Goal: Task Accomplishment & Management: Complete application form

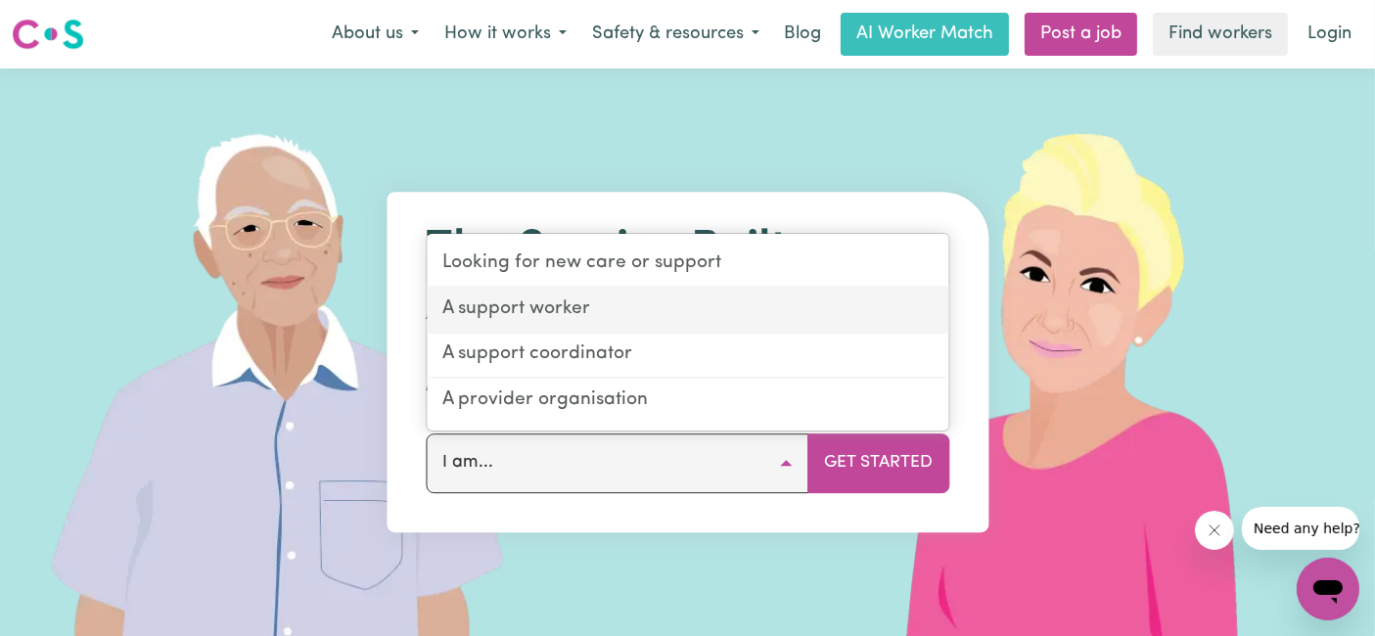
click at [654, 307] on link "A support worker" at bounding box center [688, 311] width 522 height 46
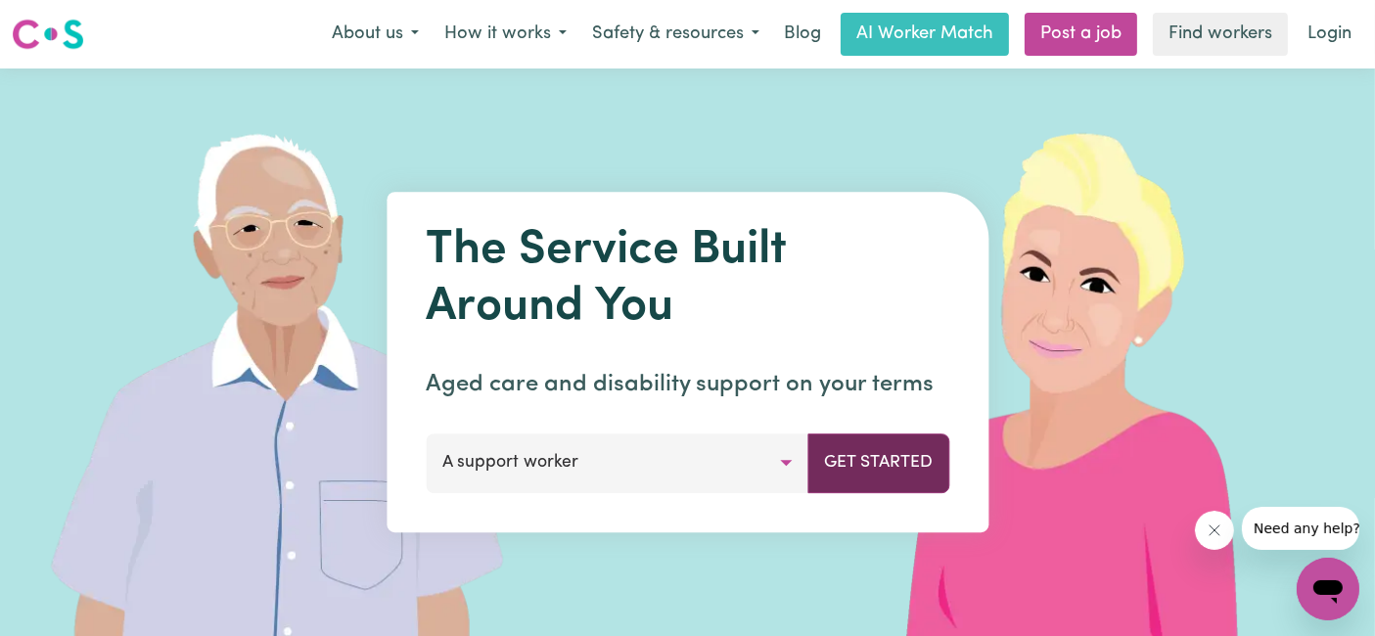
click at [888, 475] on button "Get Started" at bounding box center [878, 462] width 142 height 59
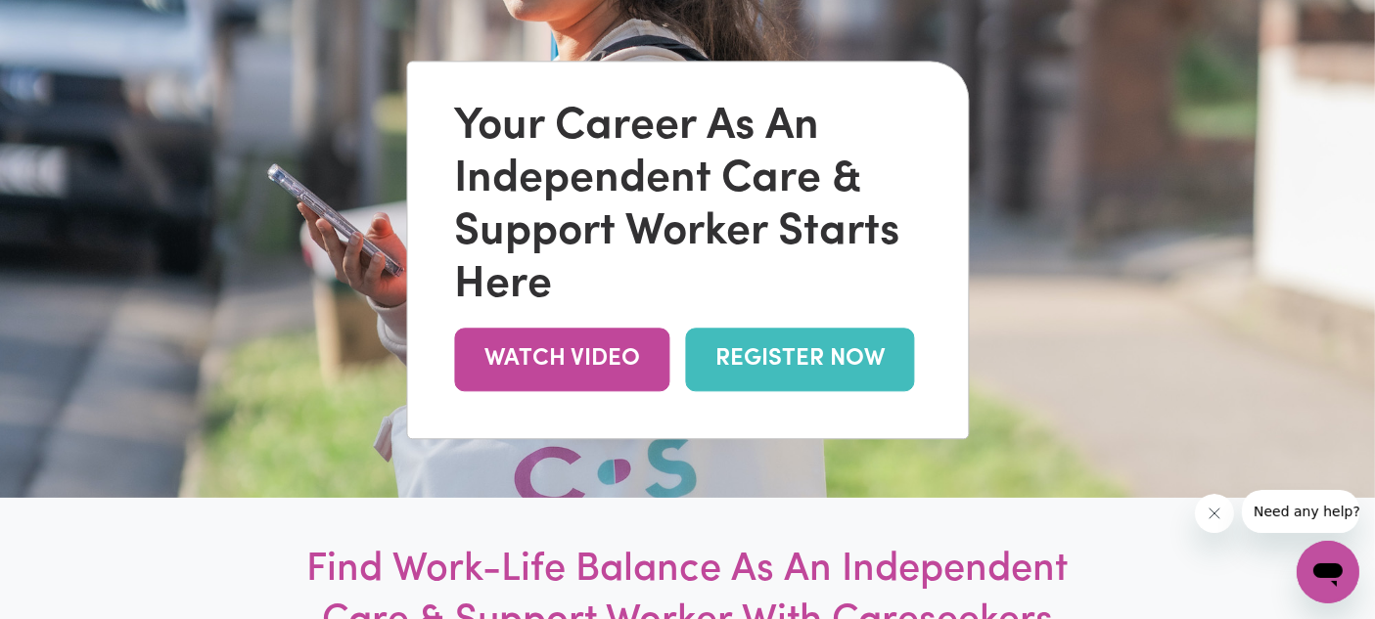
scroll to position [193, 0]
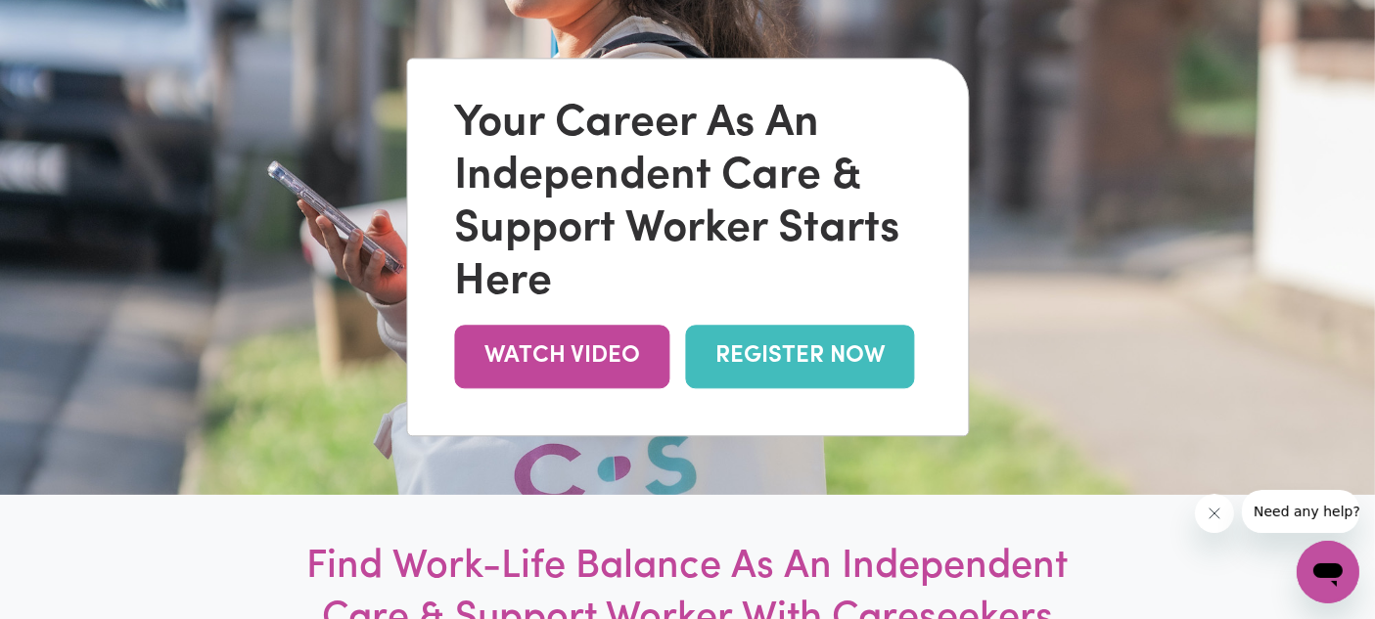
click at [870, 363] on link "REGISTER NOW" at bounding box center [799, 357] width 229 height 64
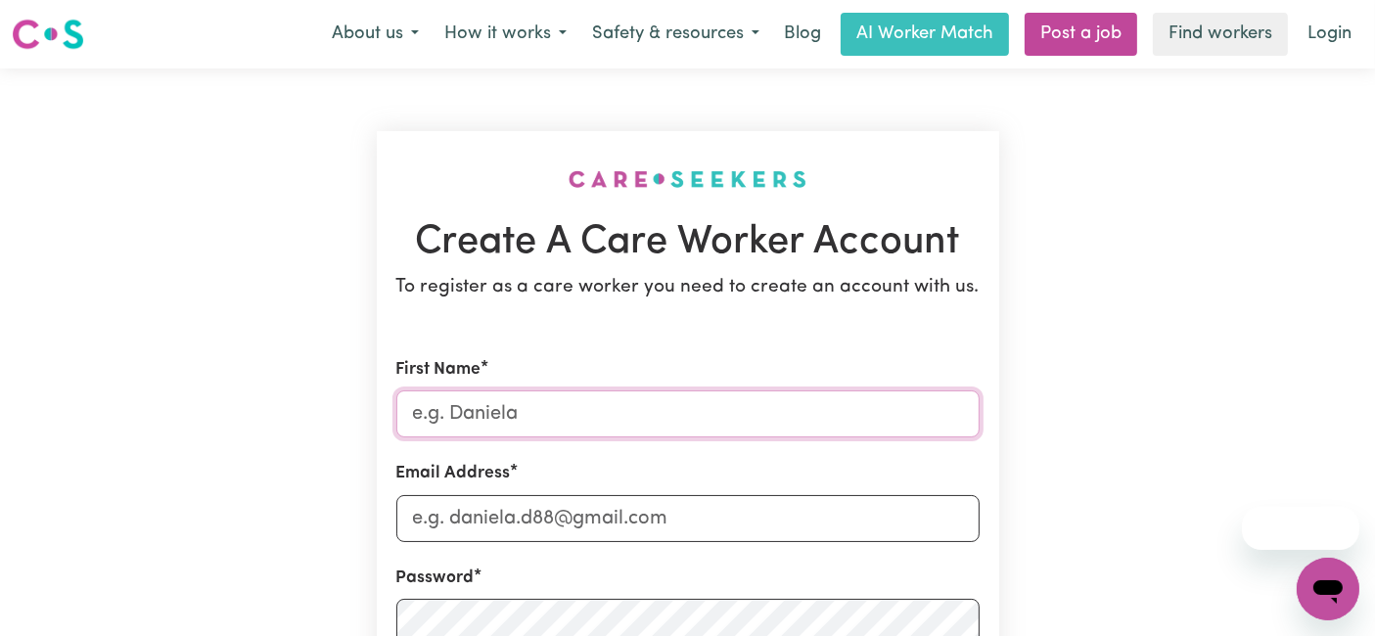
click at [873, 422] on input "First Name" at bounding box center [687, 413] width 583 height 47
type input "[DEMOGRAPHIC_DATA]"
type input "[EMAIL_ADDRESS][DOMAIN_NAME]"
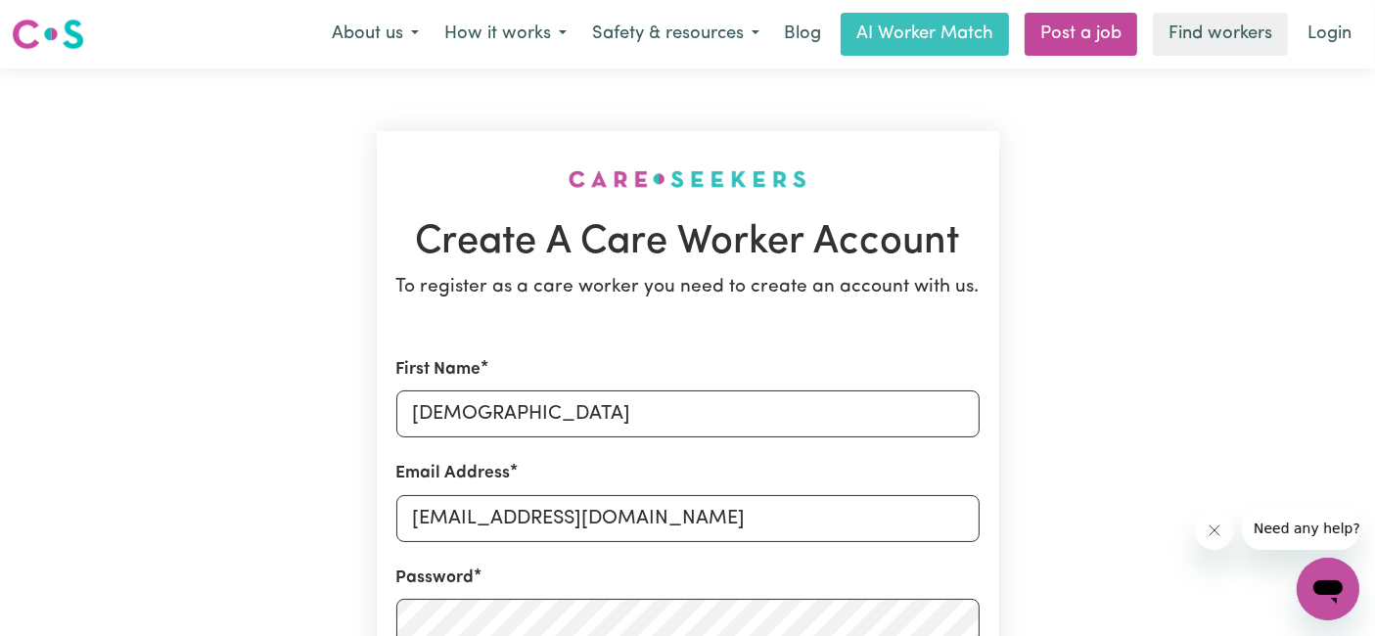
type input "0494047548"
type input "[STREET_ADDRESS]"
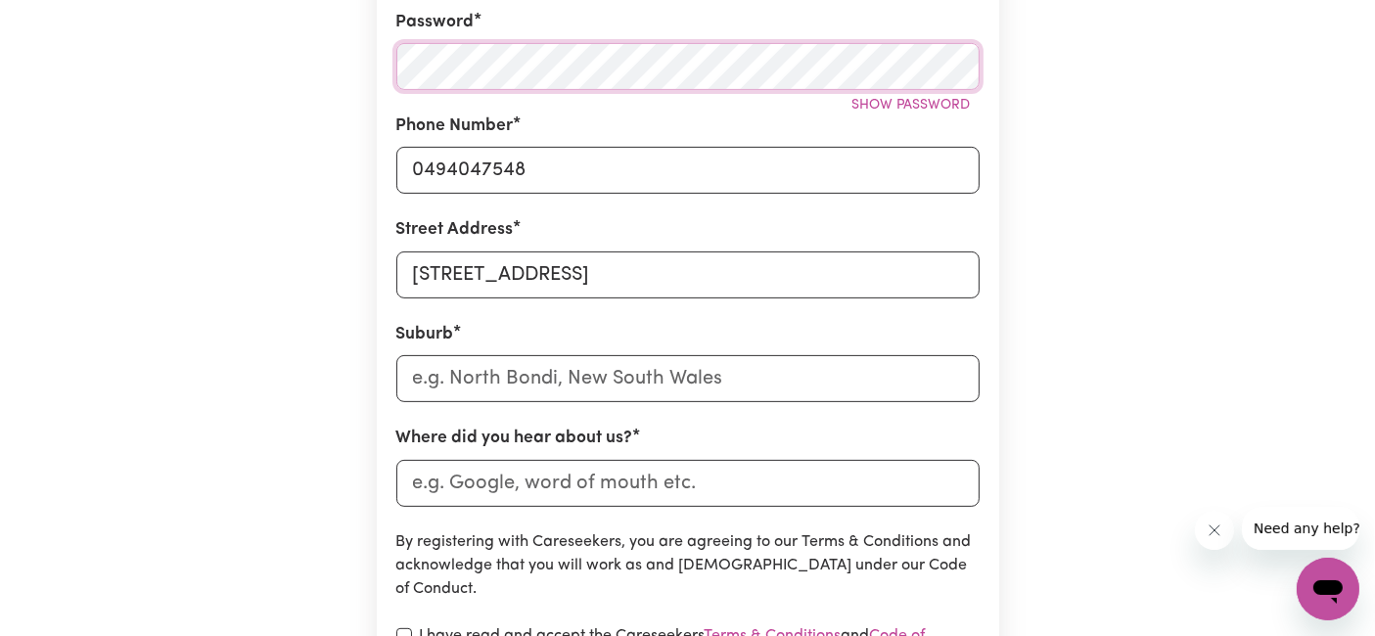
scroll to position [574, 0]
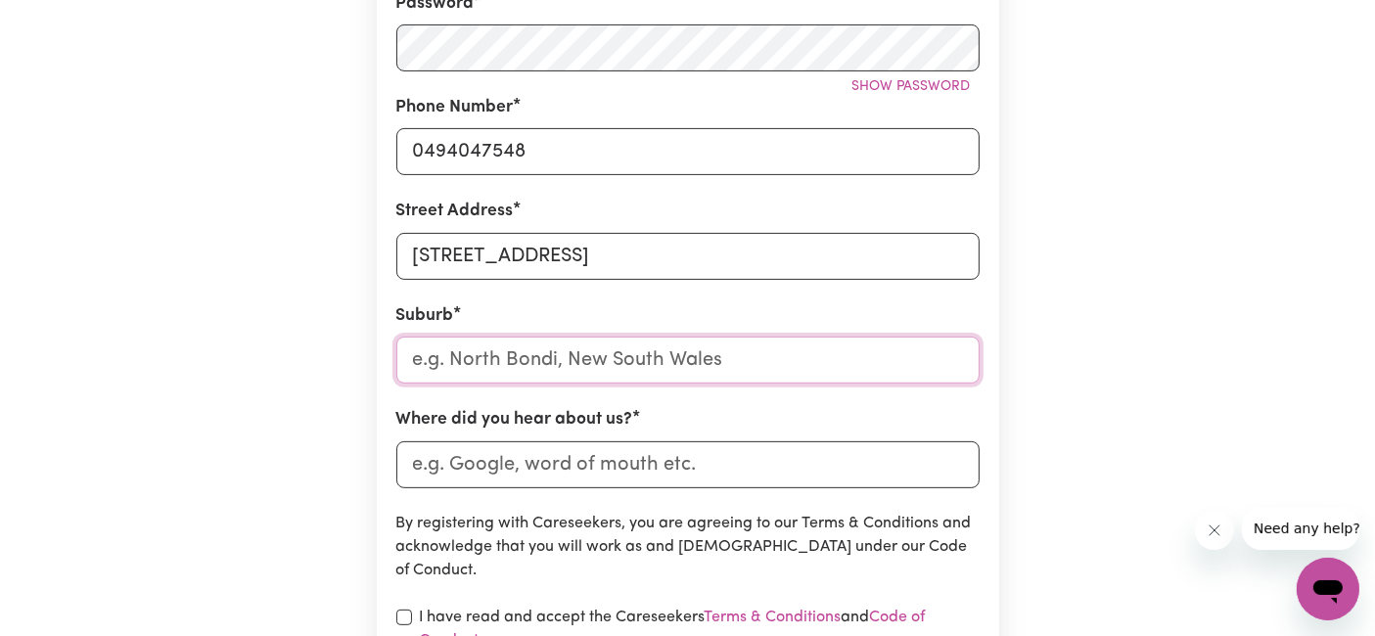
click at [885, 380] on input "text" at bounding box center [687, 360] width 583 height 47
type input "Cra"
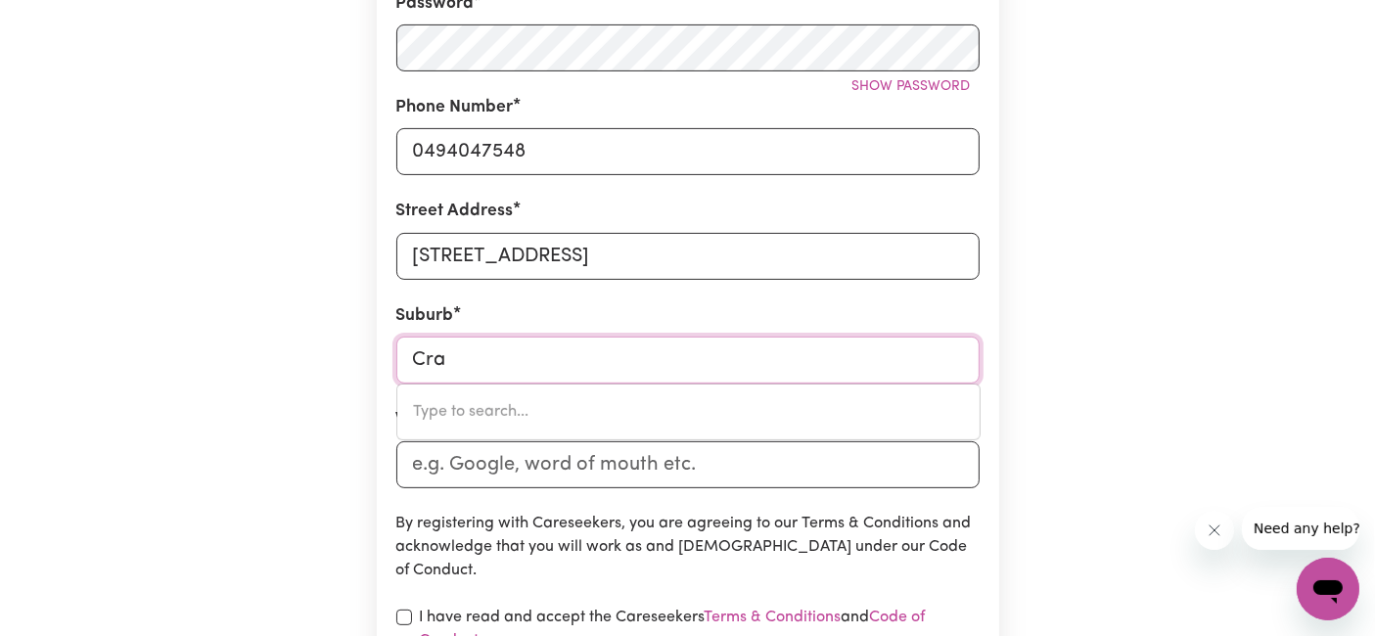
type input "[GEOGRAPHIC_DATA], [GEOGRAPHIC_DATA], 2483"
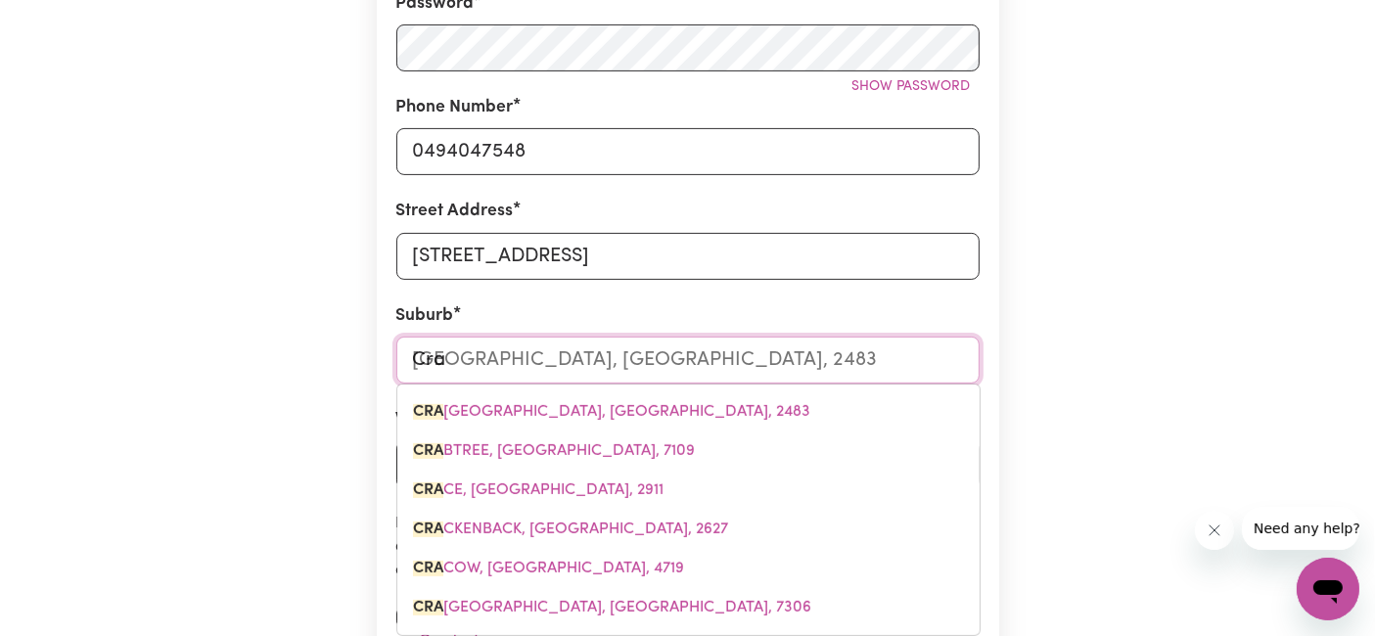
type input "Crai"
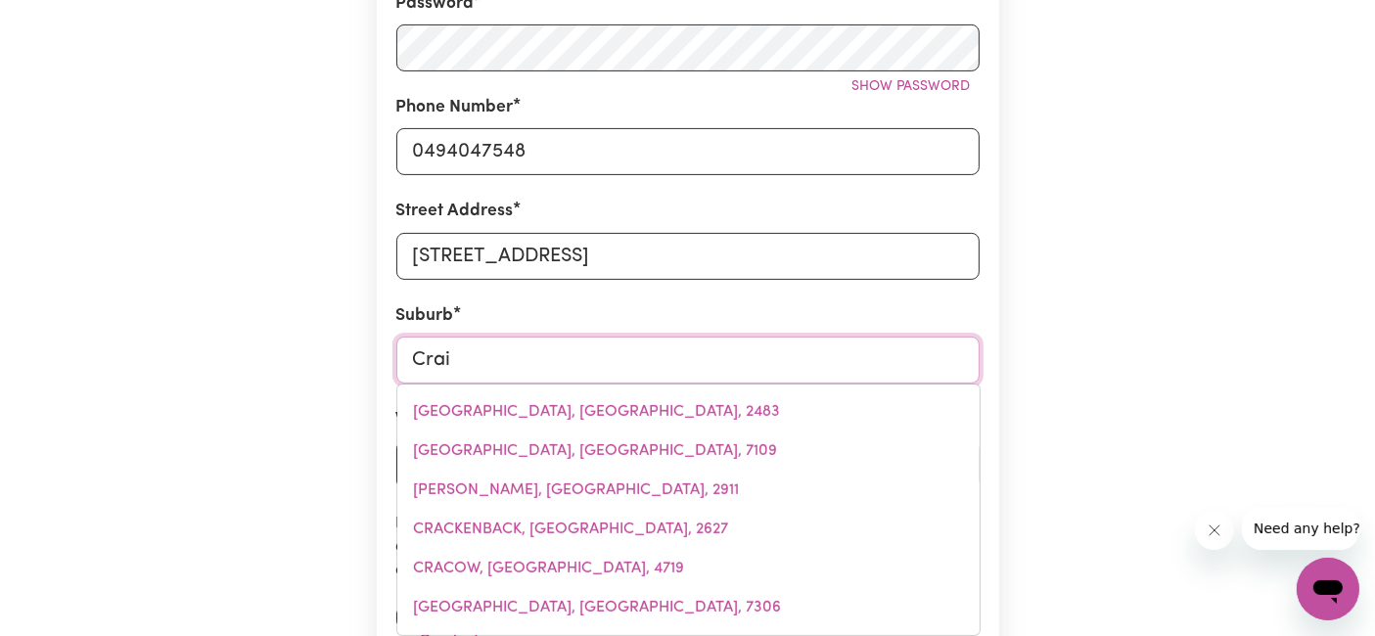
type input "[GEOGRAPHIC_DATA], [GEOGRAPHIC_DATA], 5051"
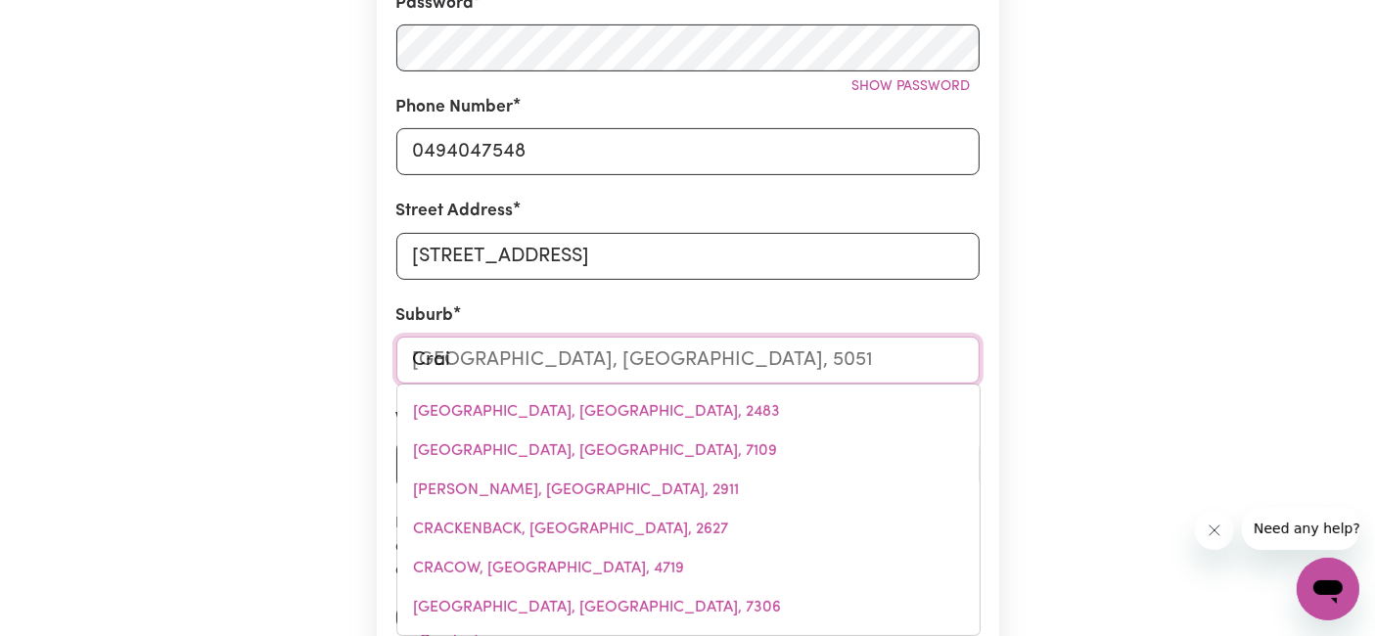
type input "Craig"
type input "CraigBURN FARM, South Australia, 5051"
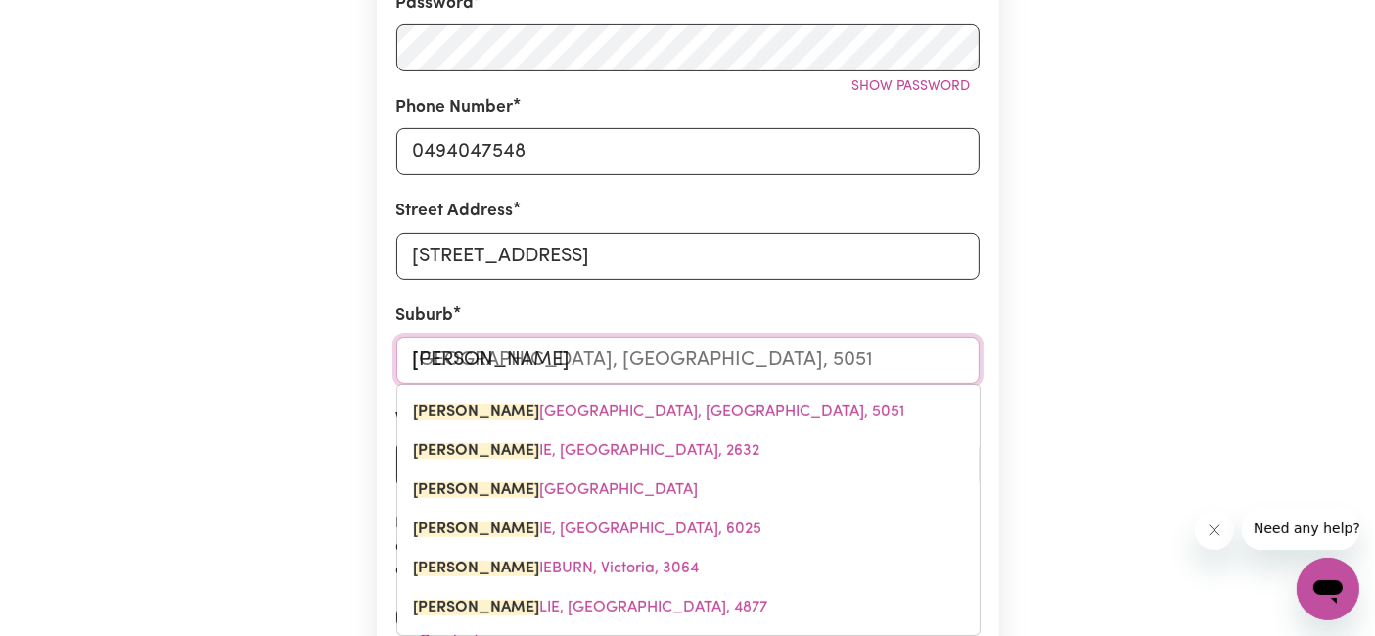
type input "Craigi"
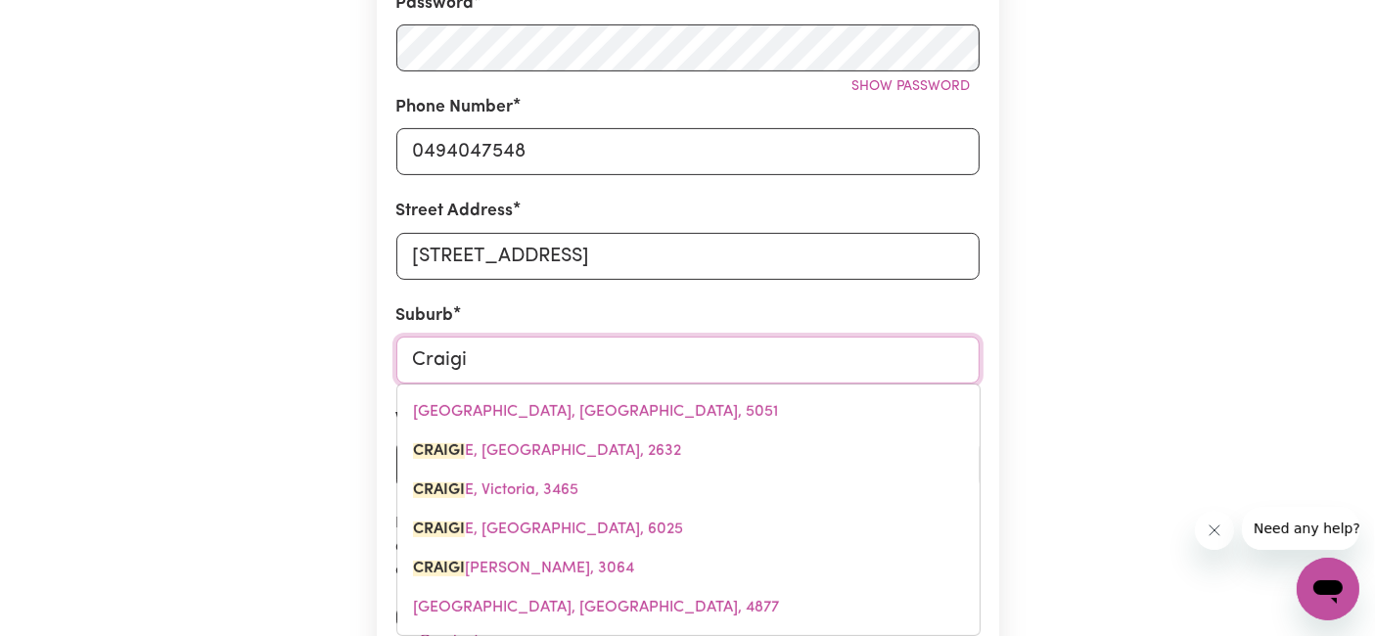
type input "CraigiE, New South Wales, 2632"
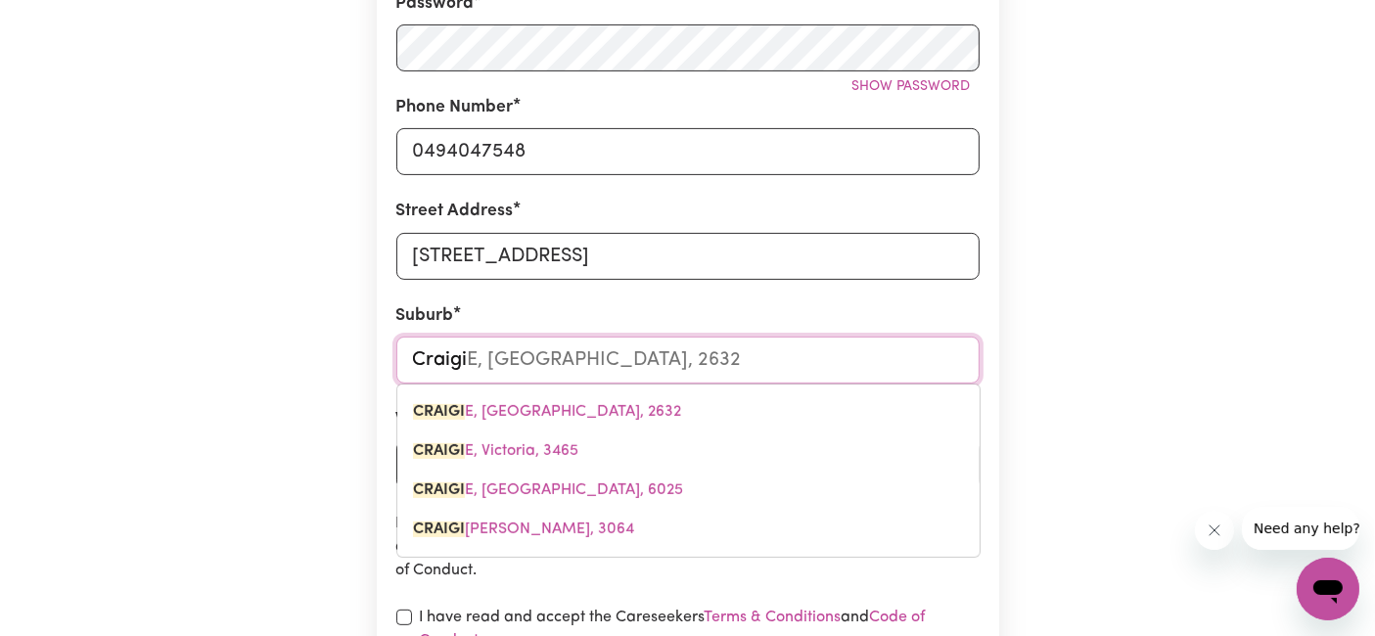
type input "Craigie"
type input "Craigie, New South Wales, 2632"
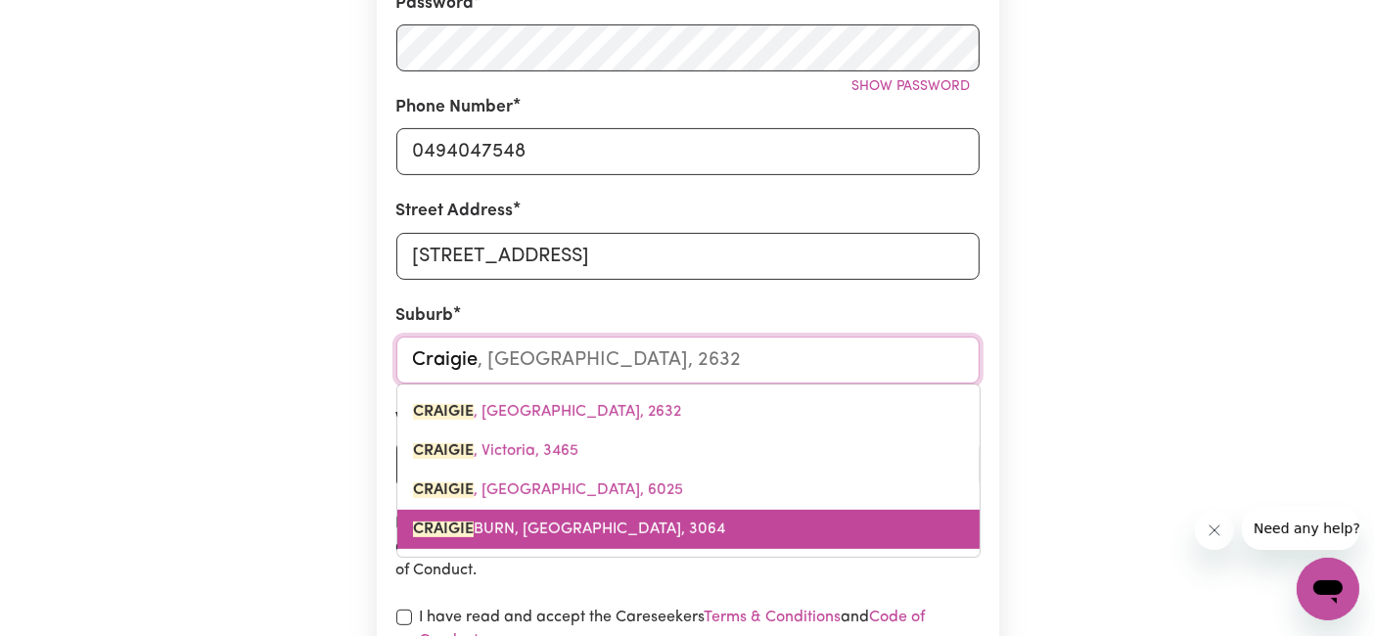
click at [620, 532] on link "CRAIGIE BURN, Victoria, 3064" at bounding box center [688, 529] width 582 height 39
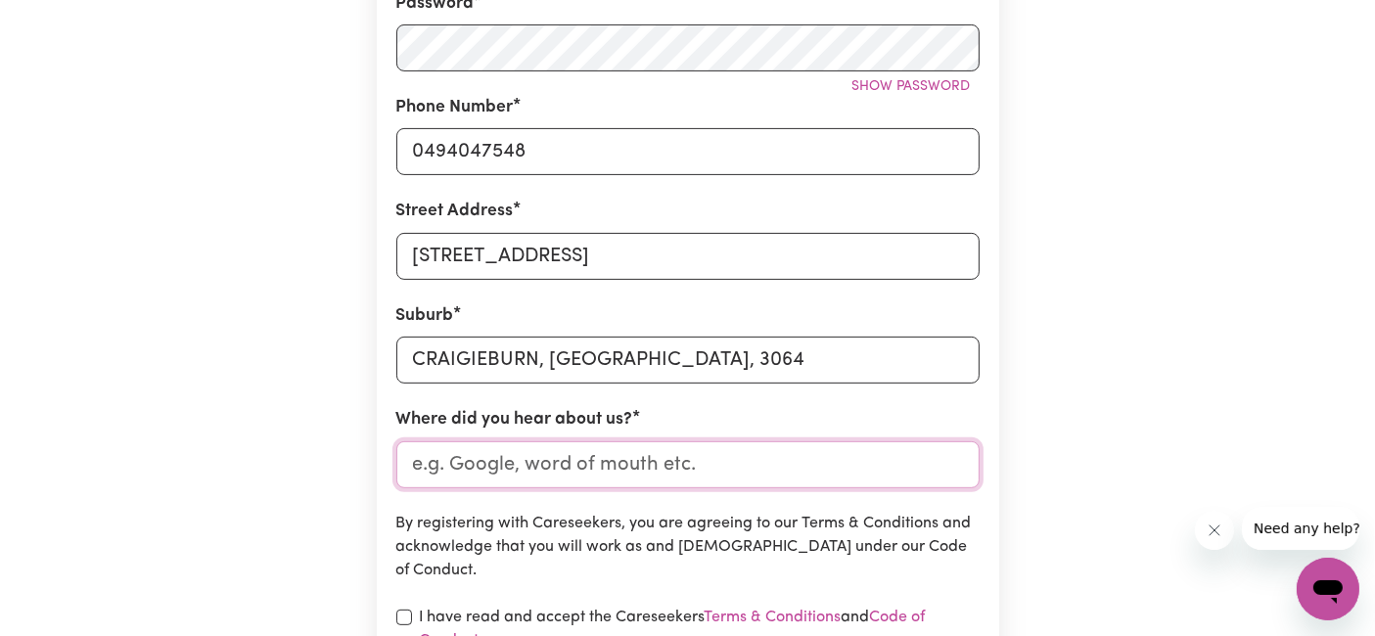
click at [861, 465] on input "Where did you hear about us?" at bounding box center [687, 464] width 583 height 47
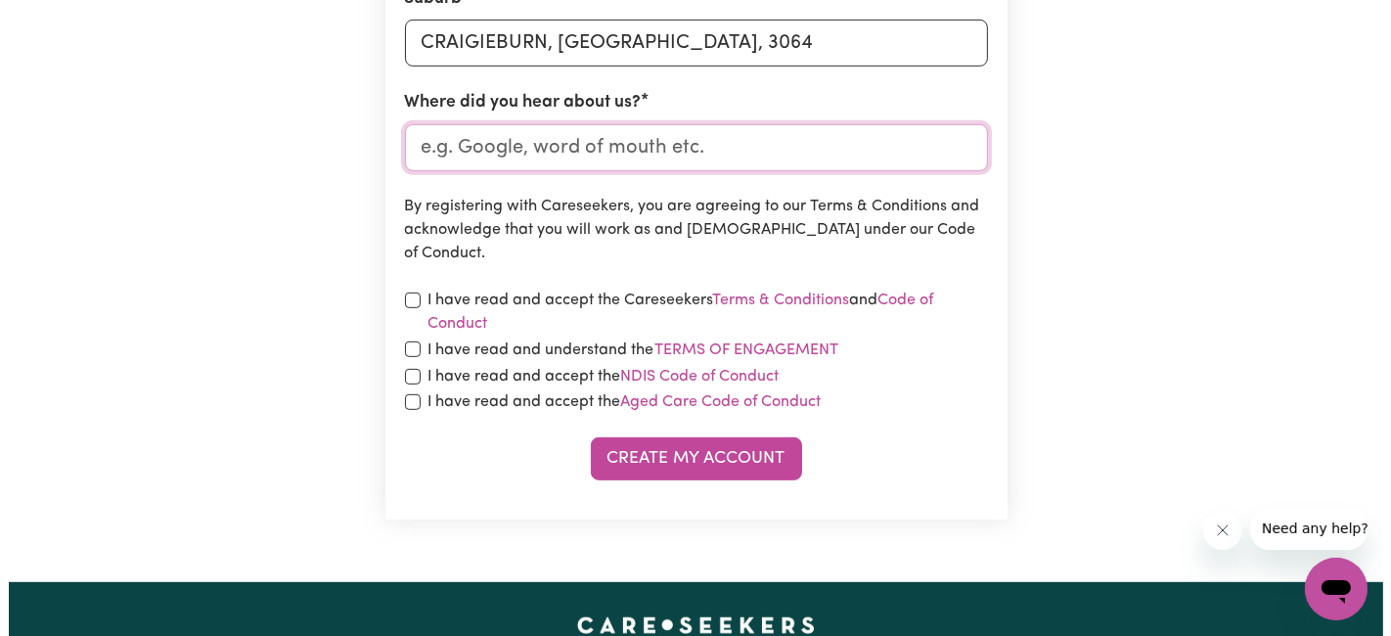
scroll to position [888, 0]
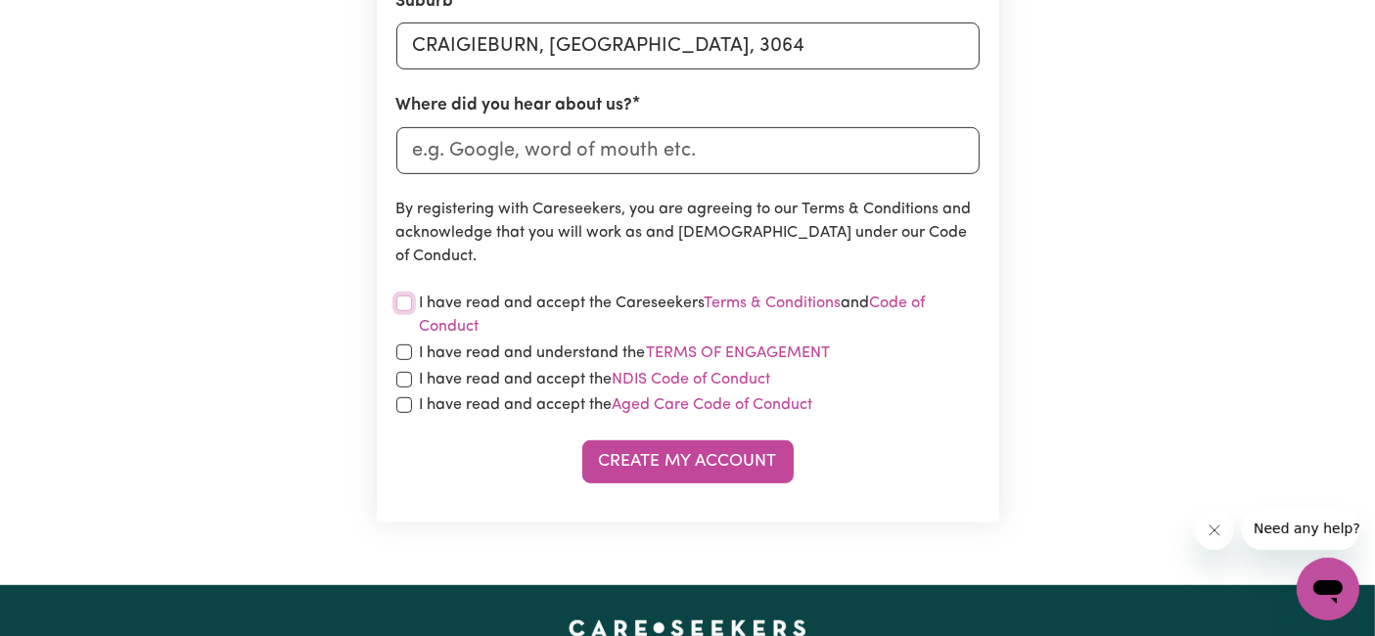
click at [402, 304] on input "checkbox" at bounding box center [404, 303] width 16 height 16
checkbox input "true"
click at [409, 345] on input "checkbox" at bounding box center [404, 352] width 16 height 16
checkbox input "true"
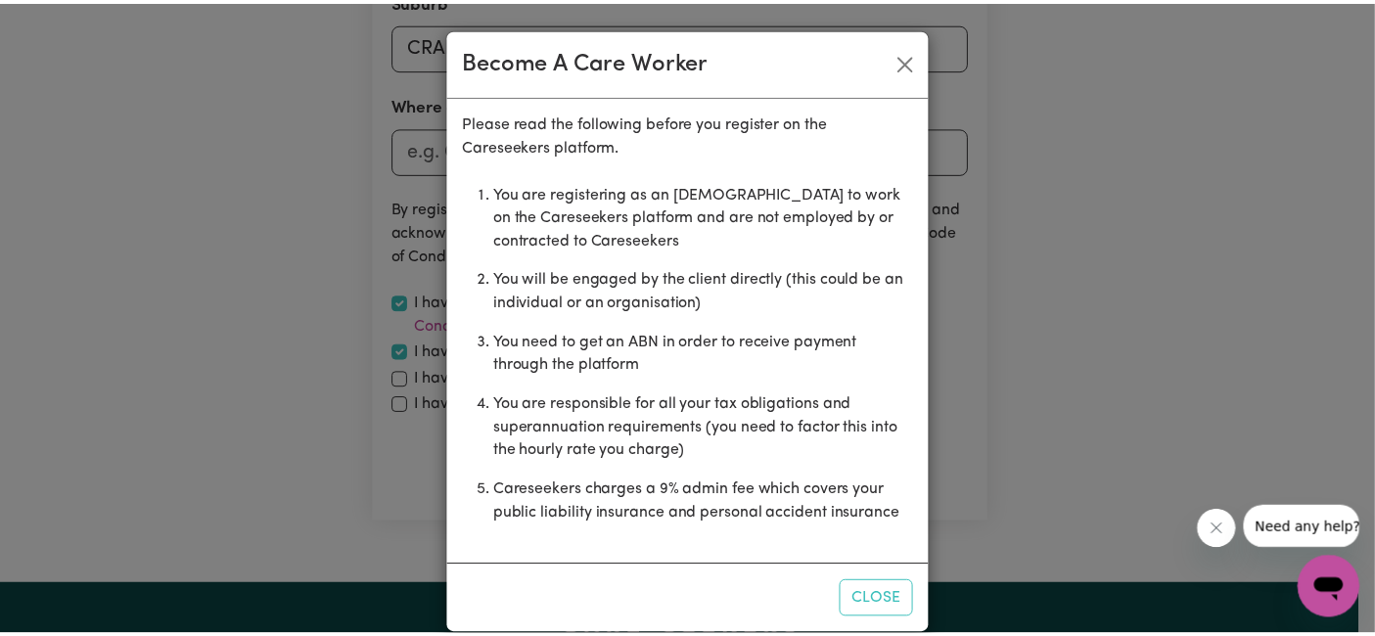
scroll to position [24, 0]
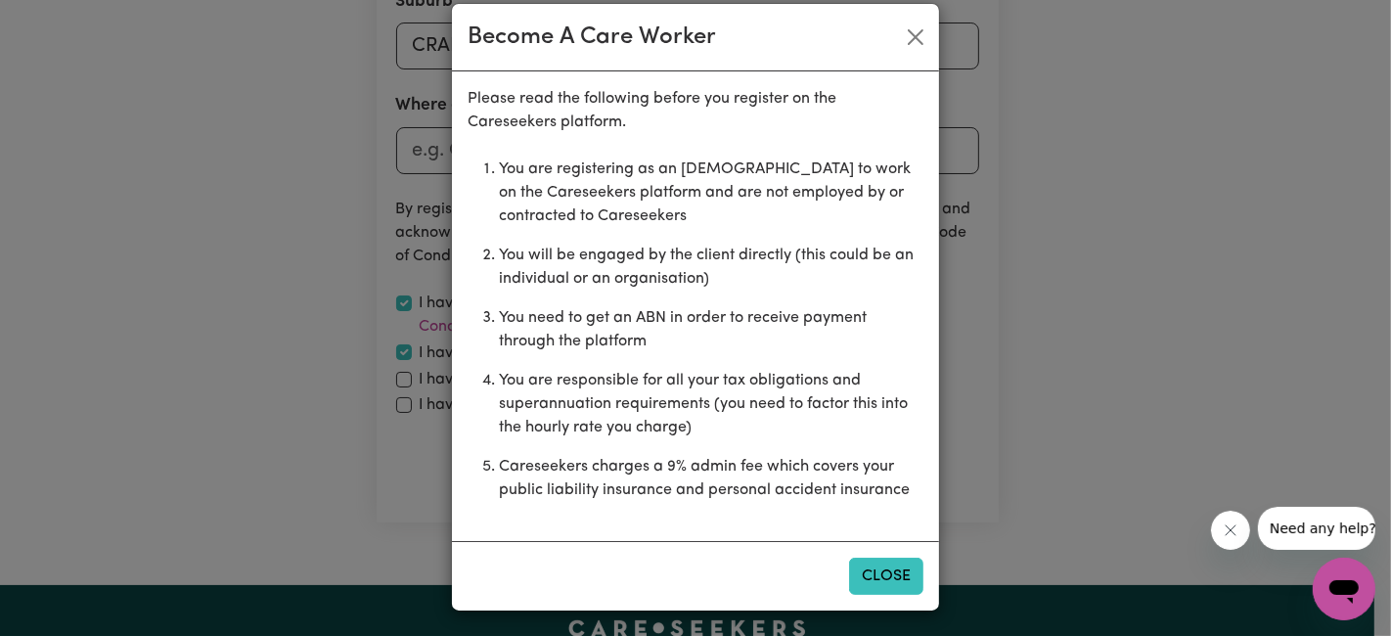
click at [890, 577] on button "Close" at bounding box center [886, 576] width 74 height 37
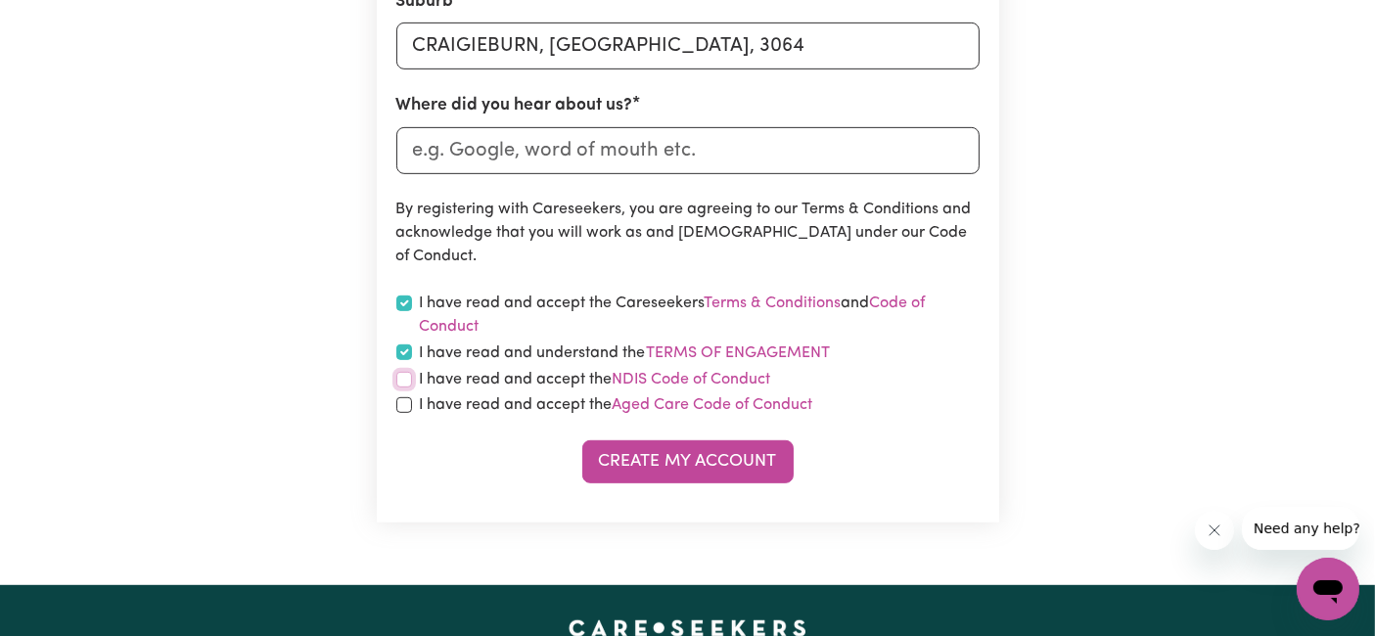
click at [407, 386] on input "checkbox" at bounding box center [404, 380] width 16 height 16
checkbox input "true"
click at [404, 405] on input "checkbox" at bounding box center [404, 405] width 16 height 16
checkbox input "true"
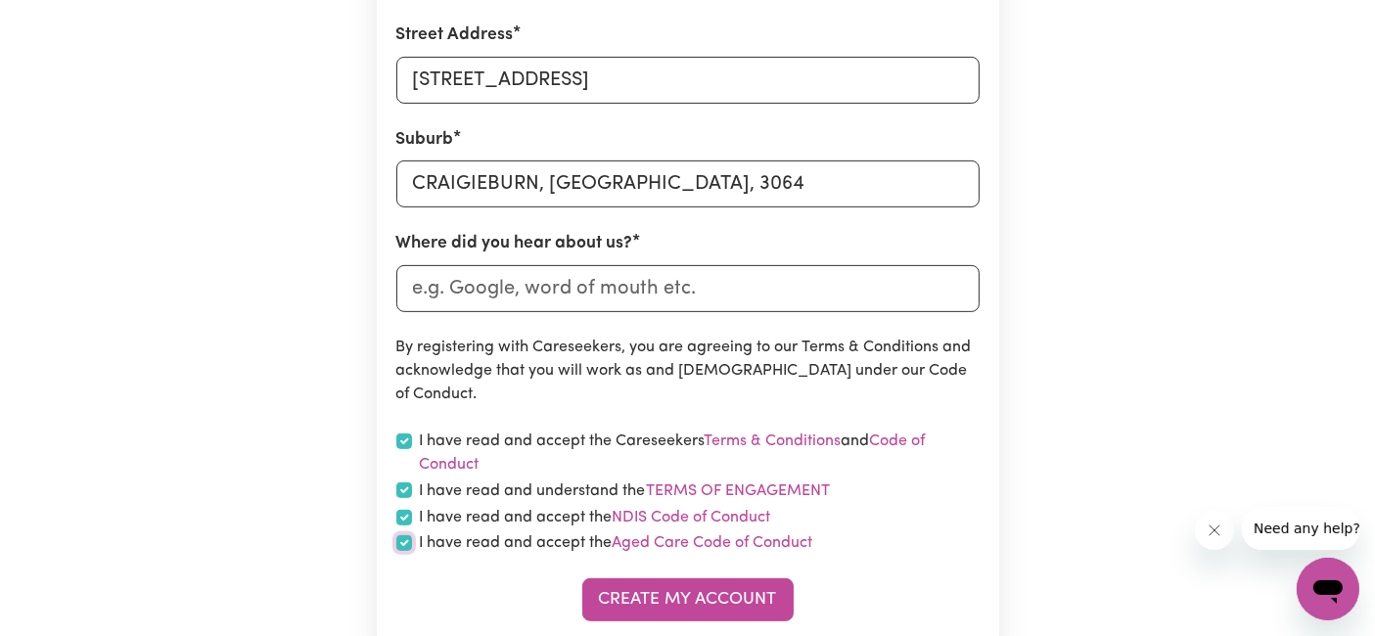
scroll to position [746, 0]
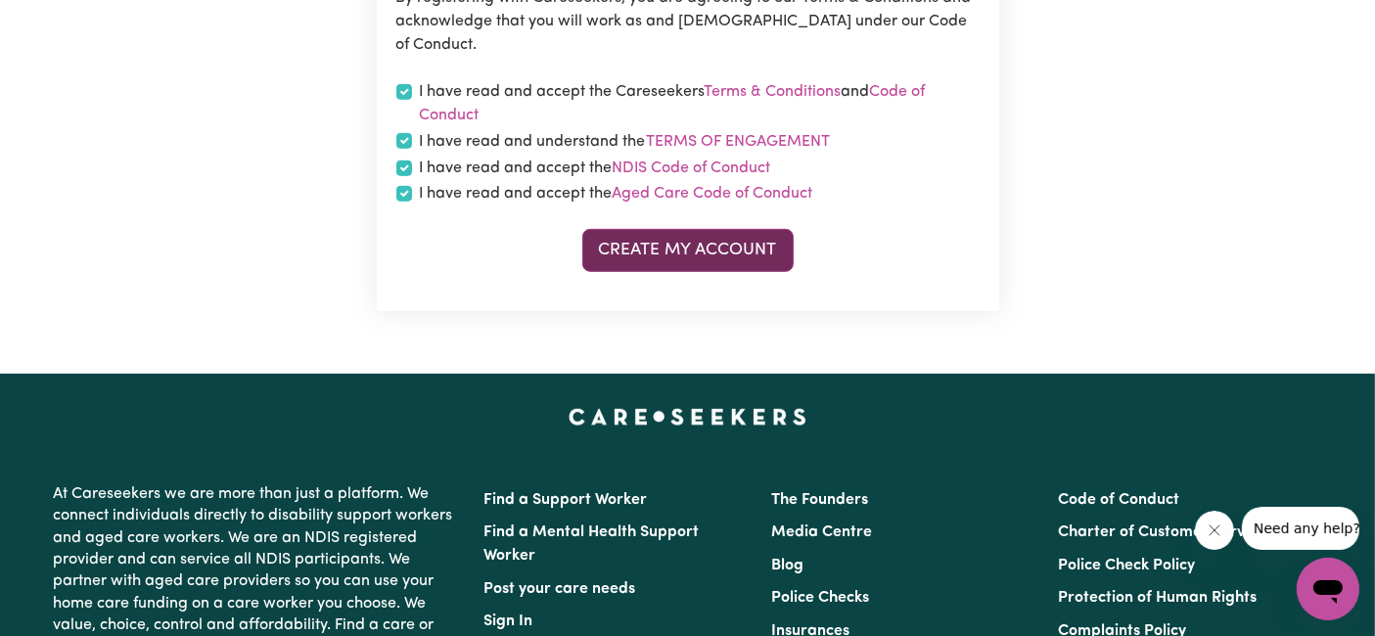
click at [756, 263] on button "Create My Account" at bounding box center [687, 250] width 211 height 43
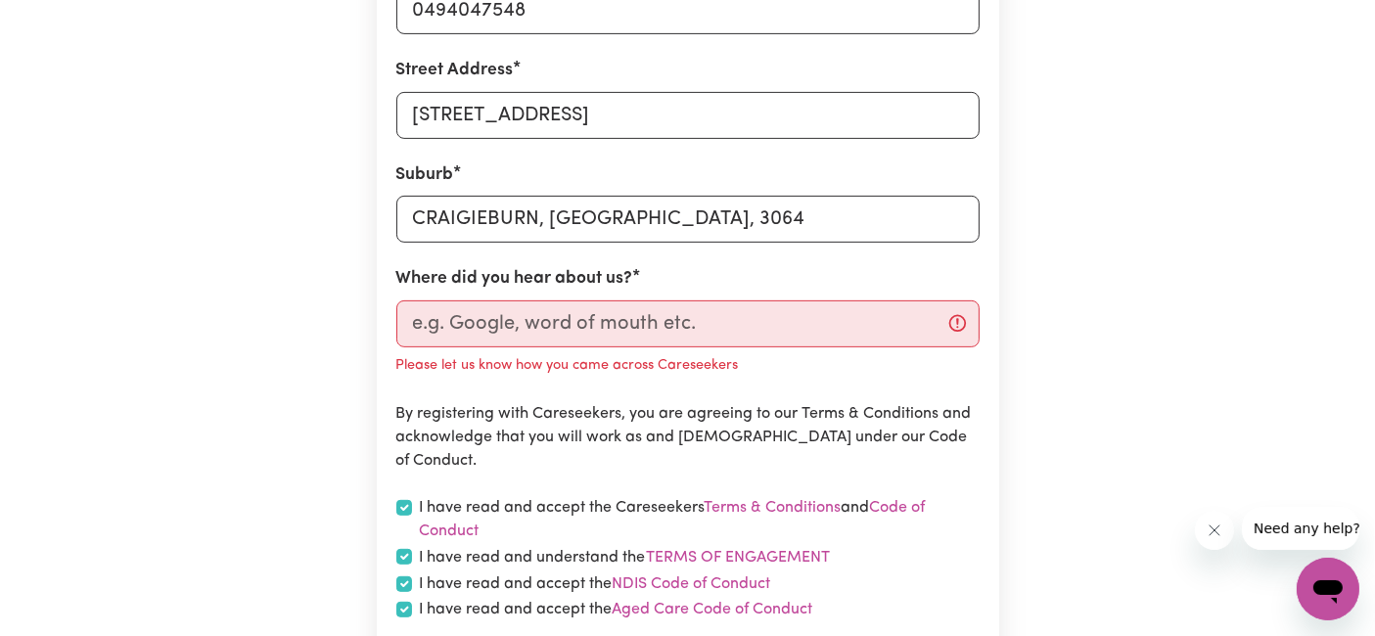
scroll to position [711, 0]
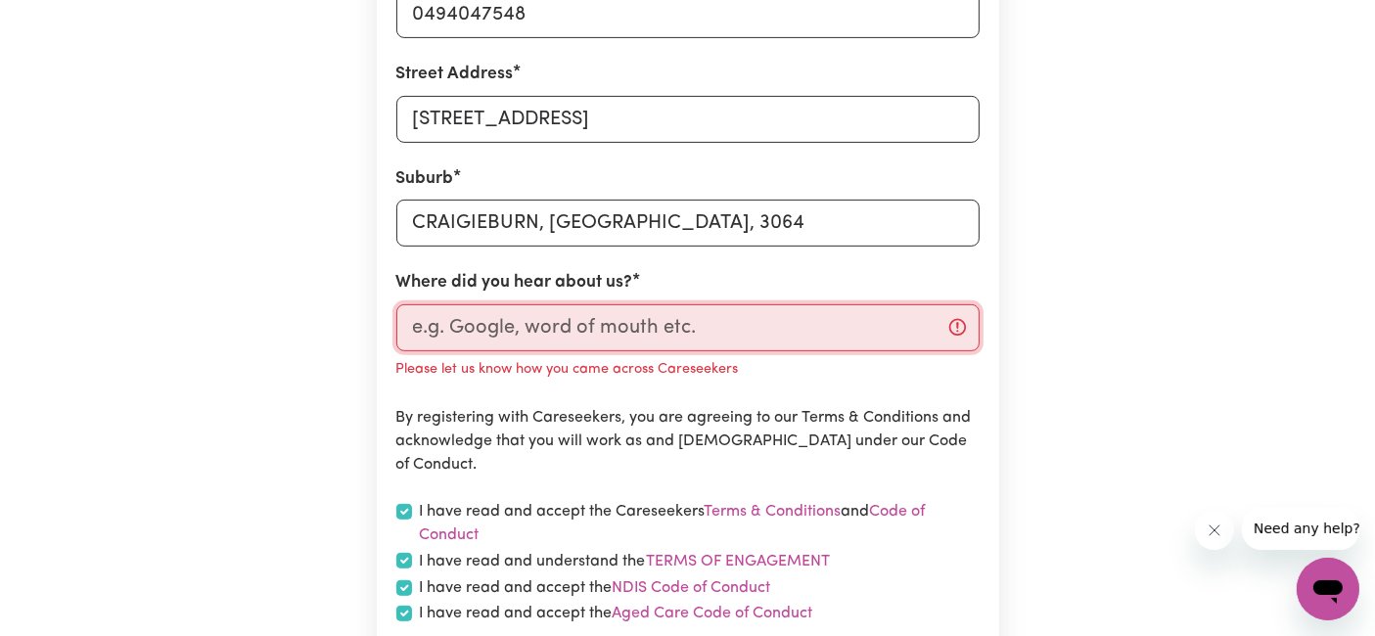
click at [831, 319] on input "Where did you hear about us?" at bounding box center [687, 327] width 583 height 47
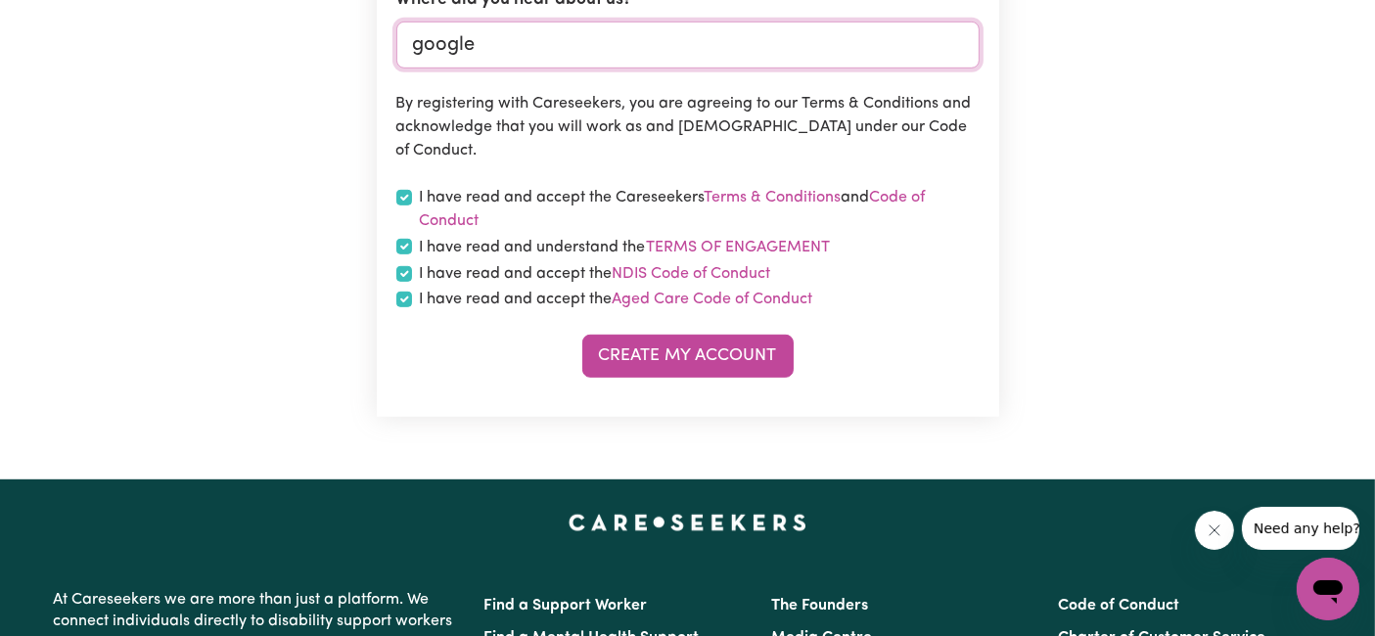
scroll to position [1000, 0]
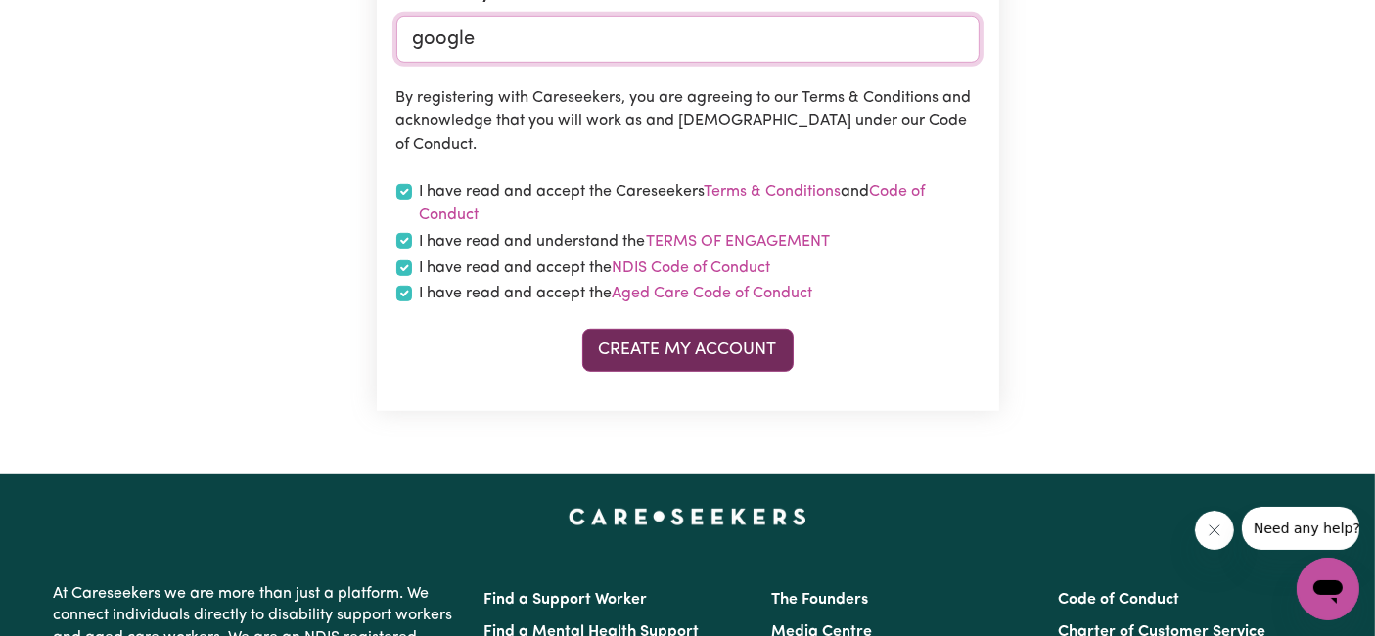
type input "google"
click at [749, 346] on button "Create My Account" at bounding box center [687, 350] width 211 height 43
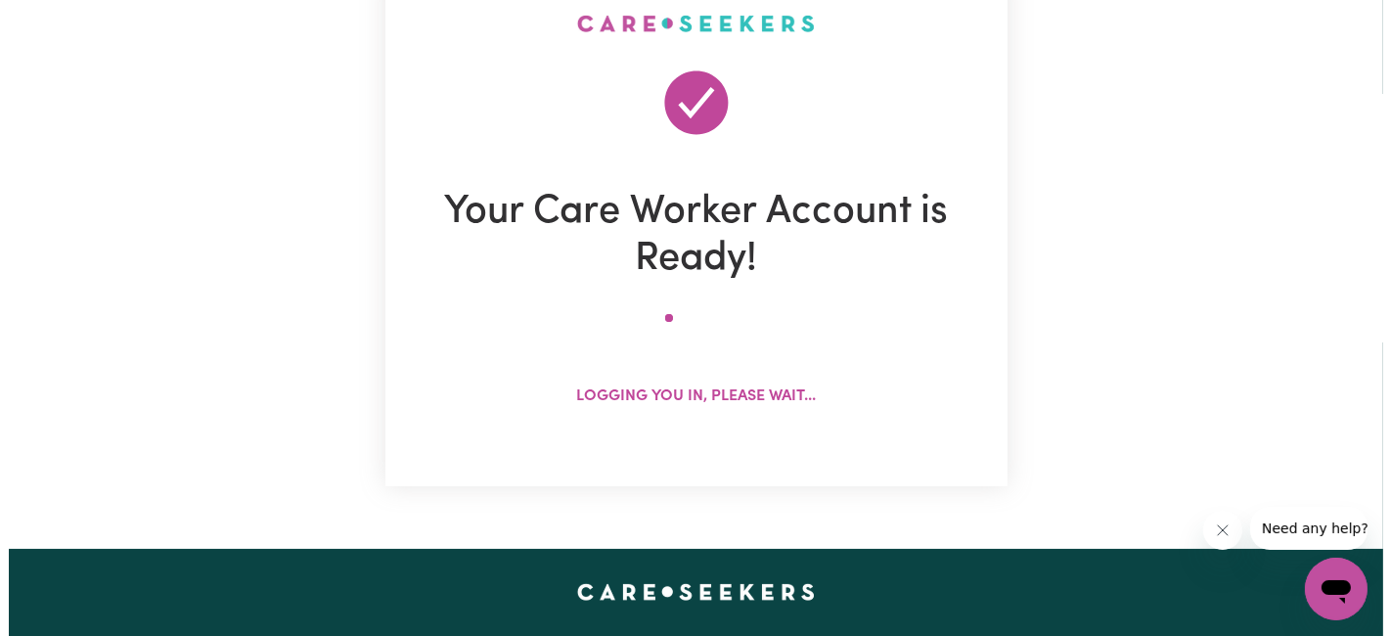
scroll to position [154, 0]
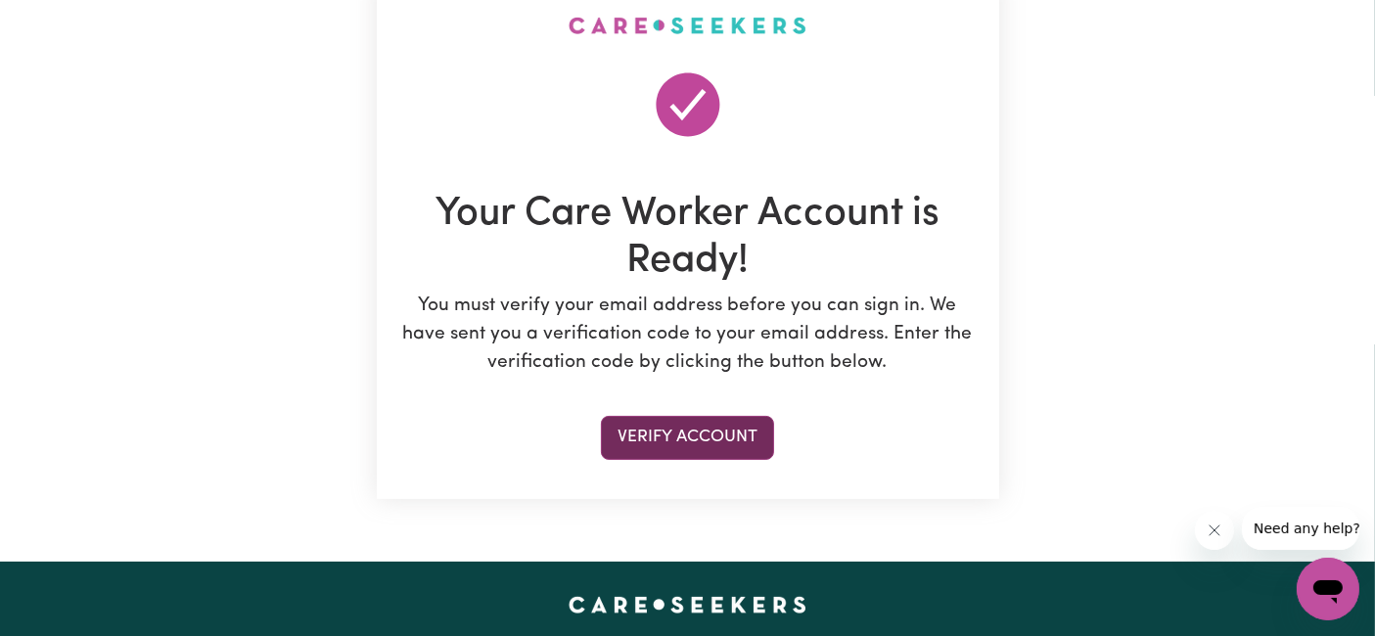
click at [733, 449] on button "Verify Account" at bounding box center [687, 437] width 173 height 43
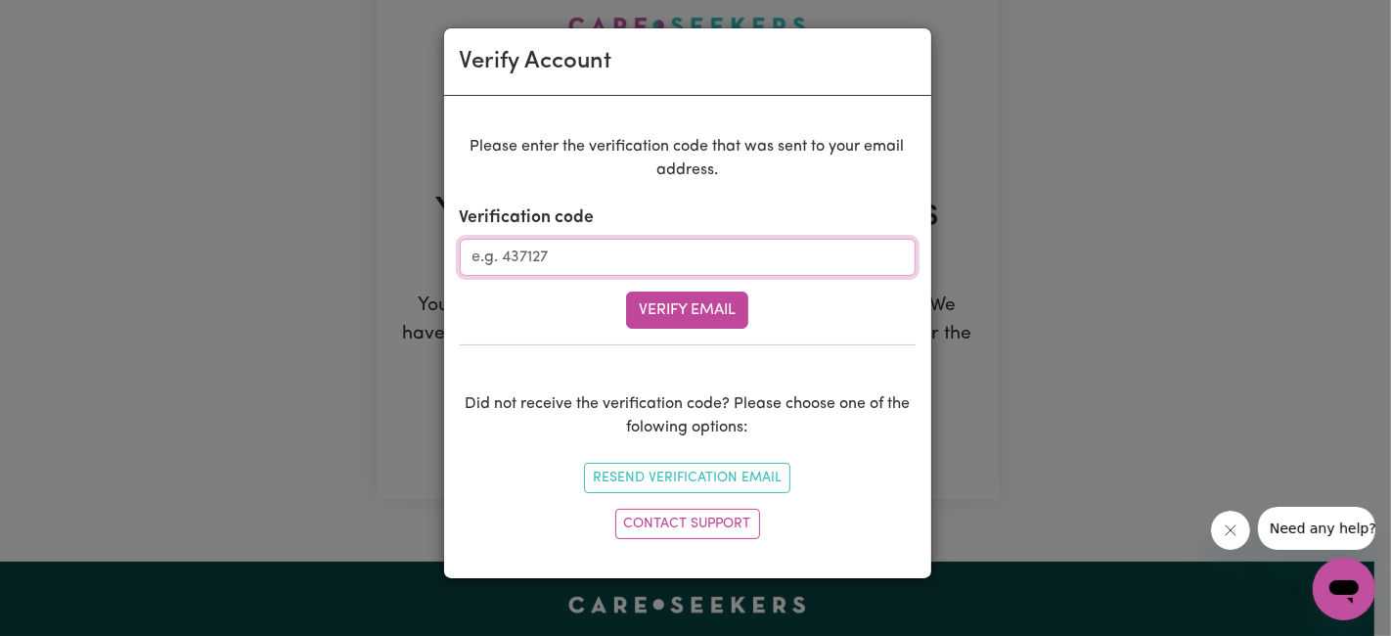
click at [836, 251] on input "Verification code" at bounding box center [688, 257] width 456 height 37
paste input "679428"
type input "679428"
click at [711, 301] on button "Verify Email" at bounding box center [687, 310] width 122 height 37
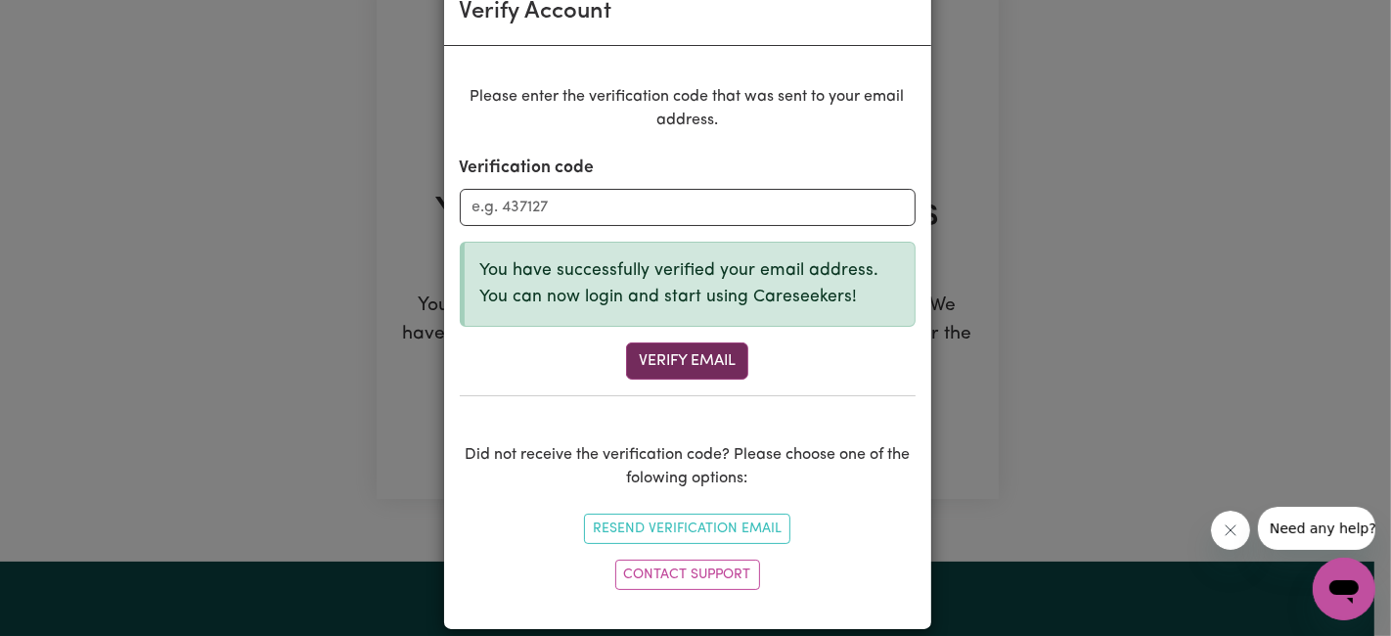
scroll to position [47, 0]
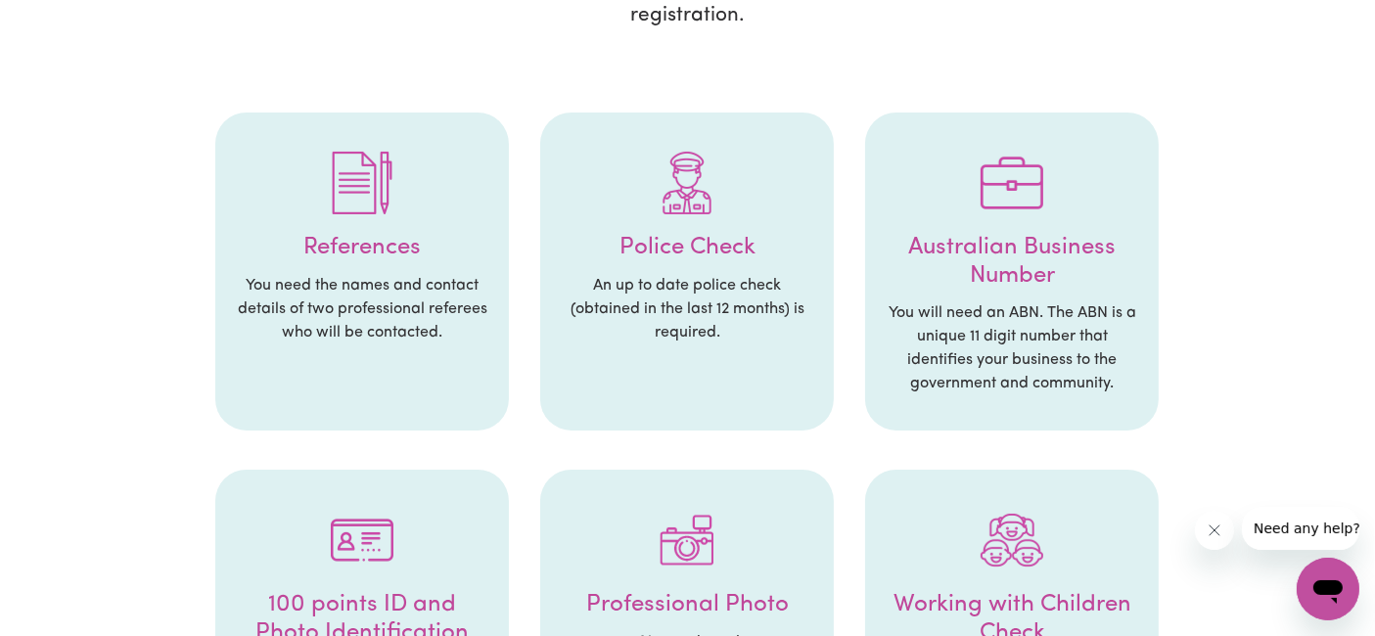
scroll to position [399, 0]
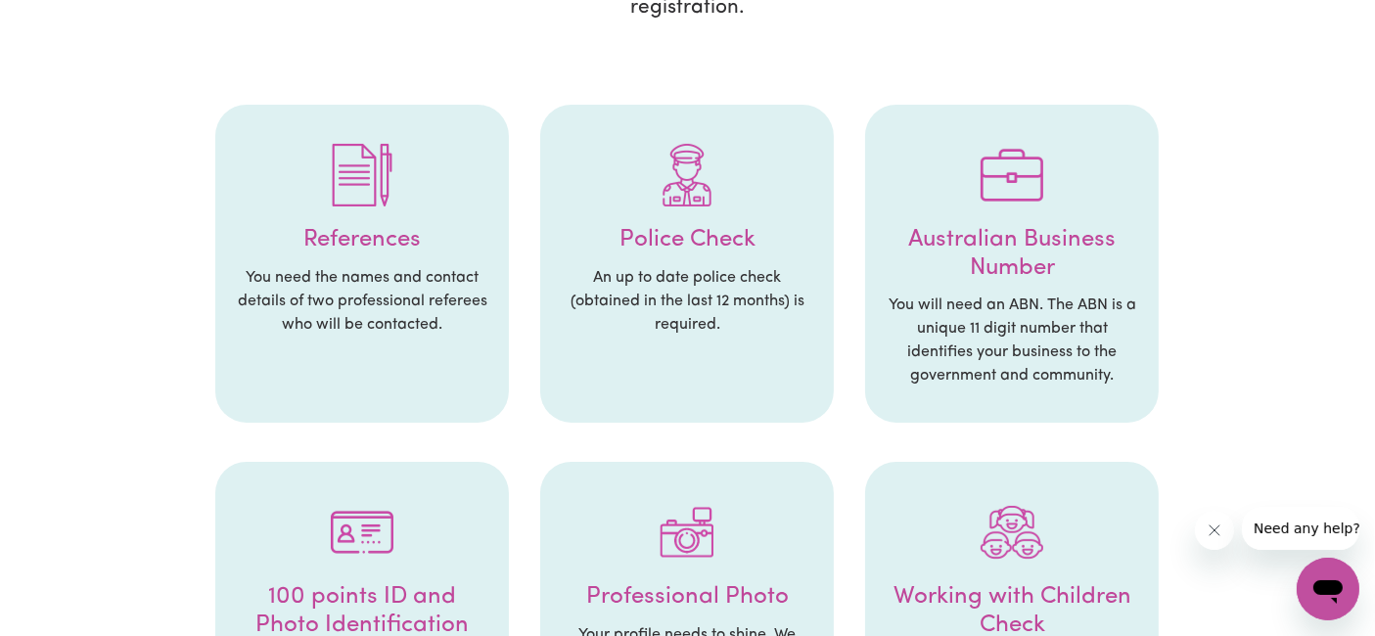
click at [778, 336] on li "Police Check An up to date police check (obtained in the last 12 months) is req…" at bounding box center [687, 264] width 294 height 319
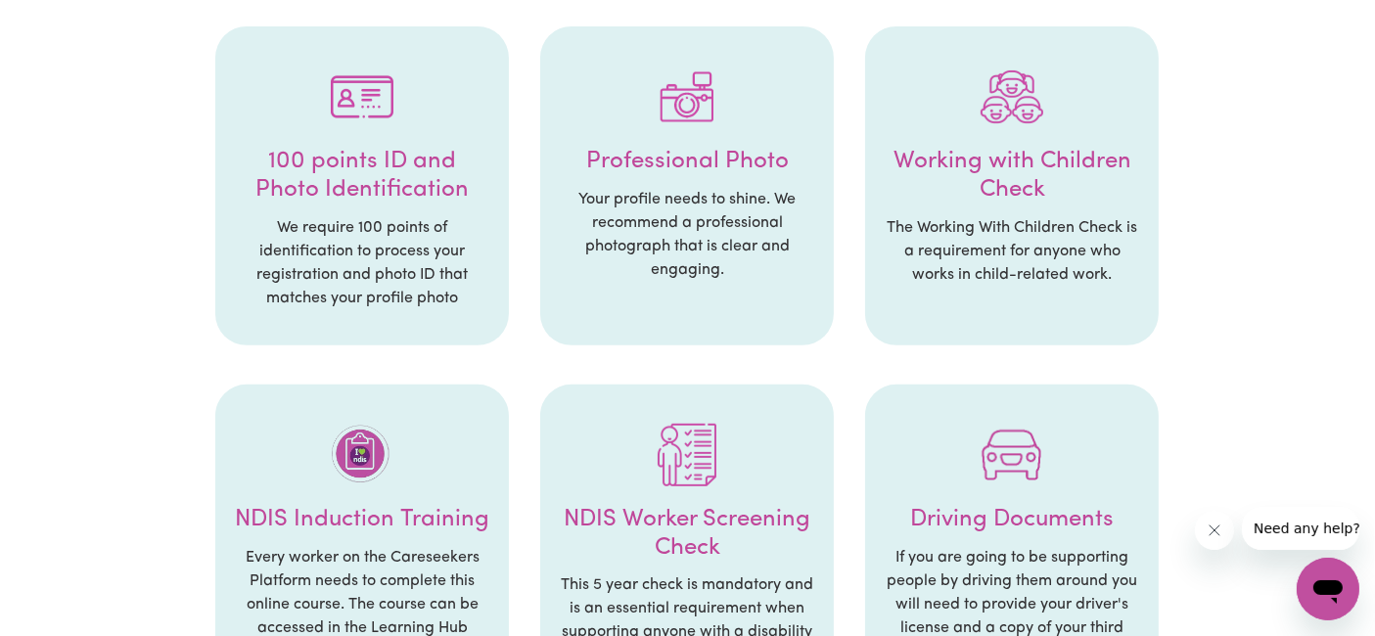
scroll to position [827, 0]
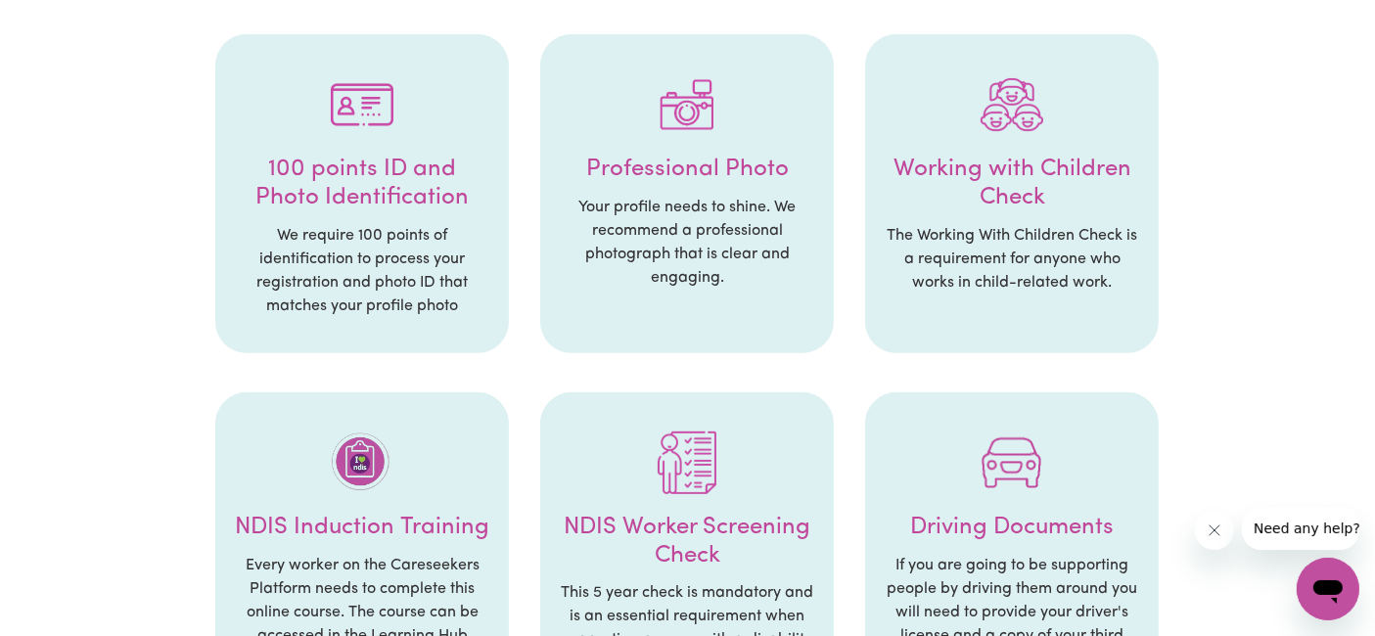
click at [1012, 224] on p "The Working With Children Check is a requirement for anyone who works in child-…" at bounding box center [1012, 259] width 254 height 70
click at [1048, 187] on li "Working with Children Check The Working With Children Check is a requirement fo…" at bounding box center [1012, 193] width 294 height 319
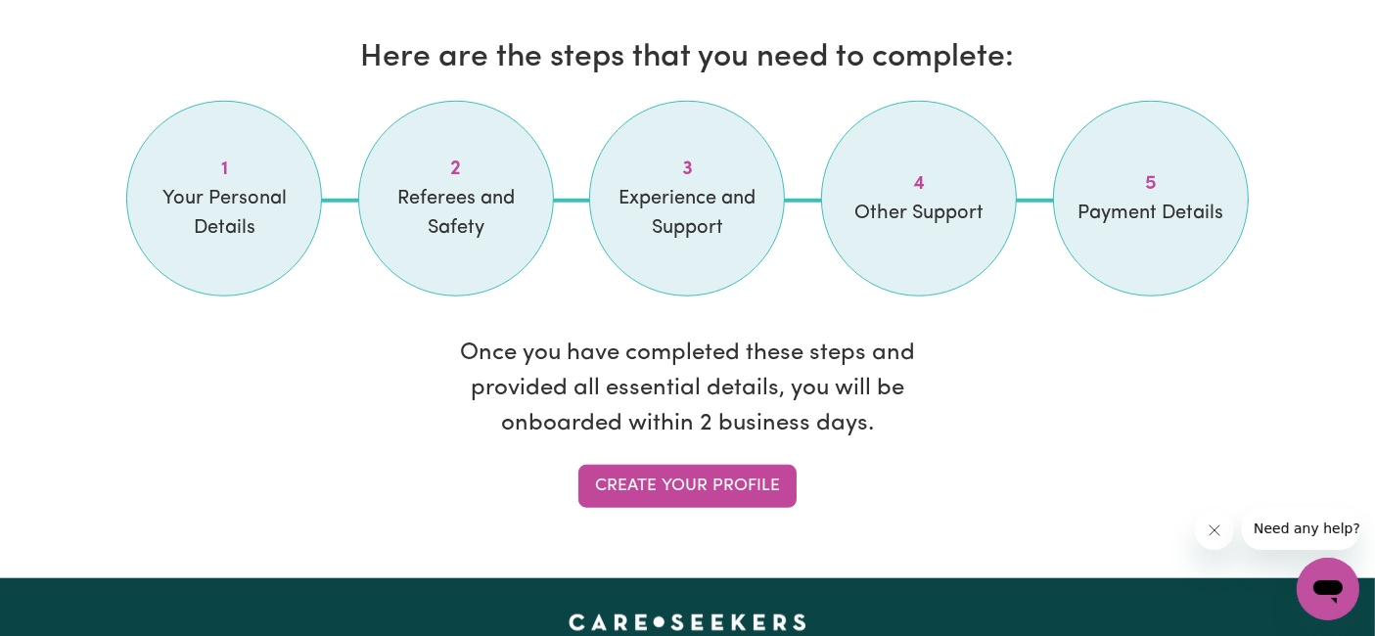
scroll to position [1677, 0]
click at [769, 465] on link "Create your profile" at bounding box center [687, 486] width 218 height 43
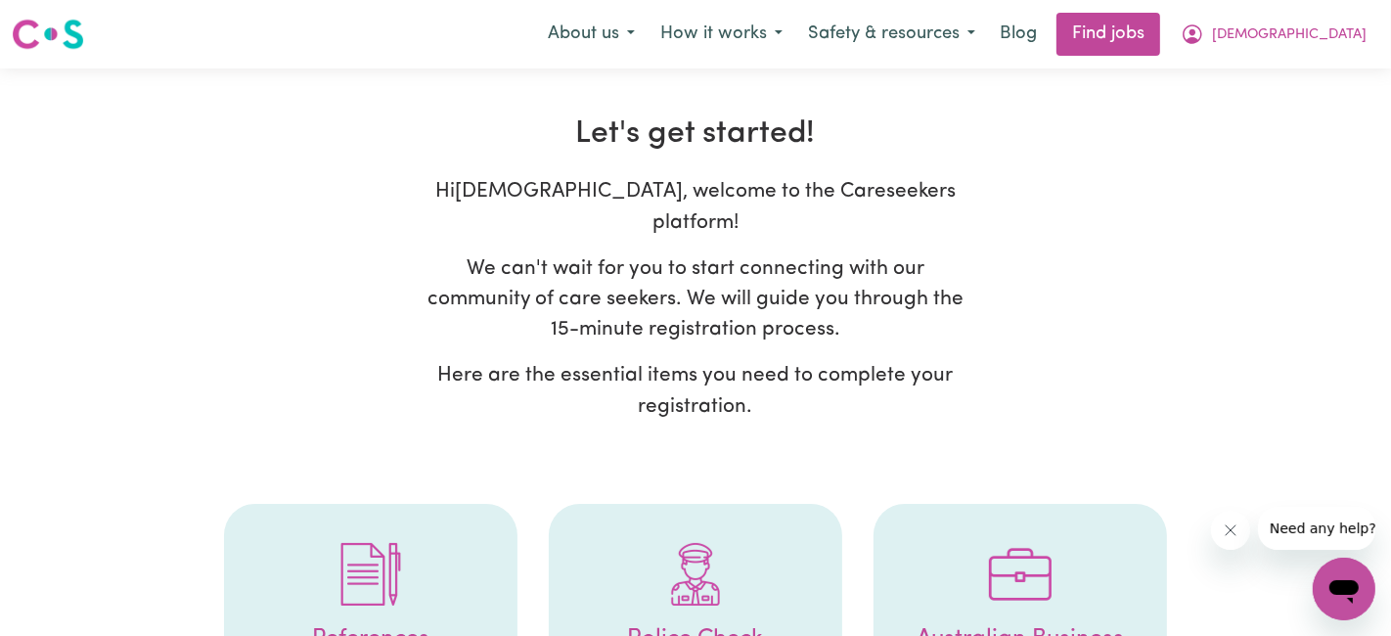
select select "Studying a healthcare related degree or qualification"
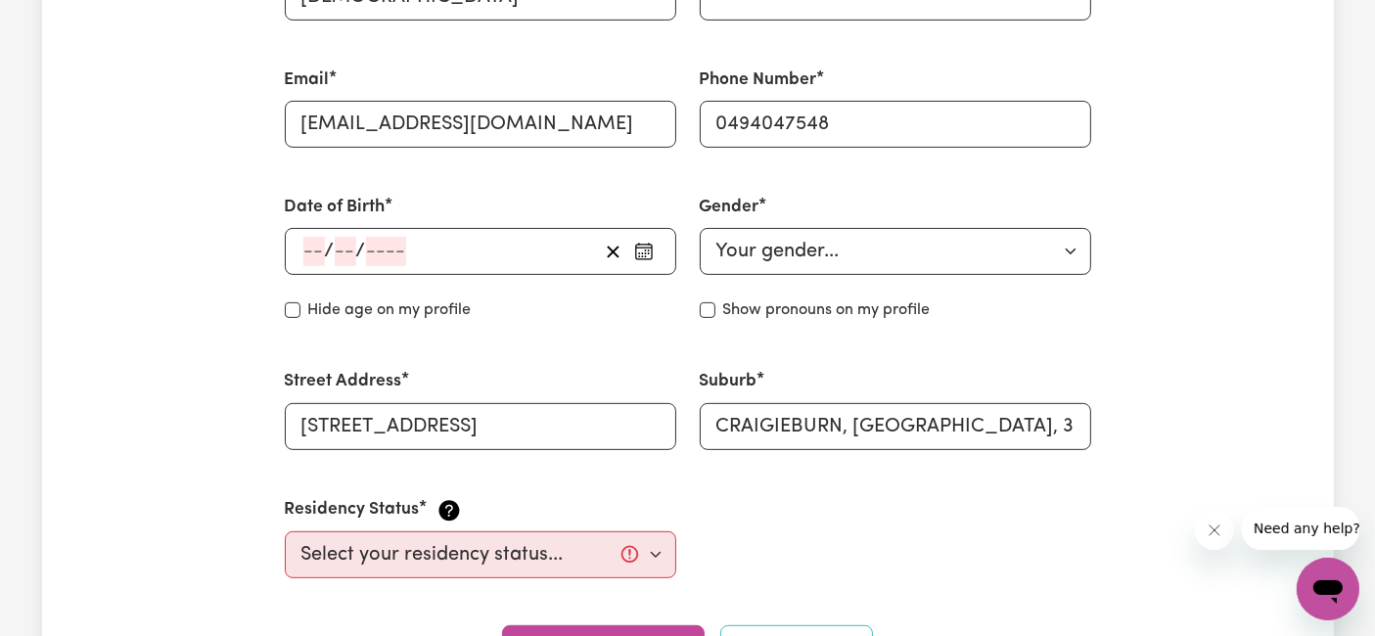
scroll to position [693, 0]
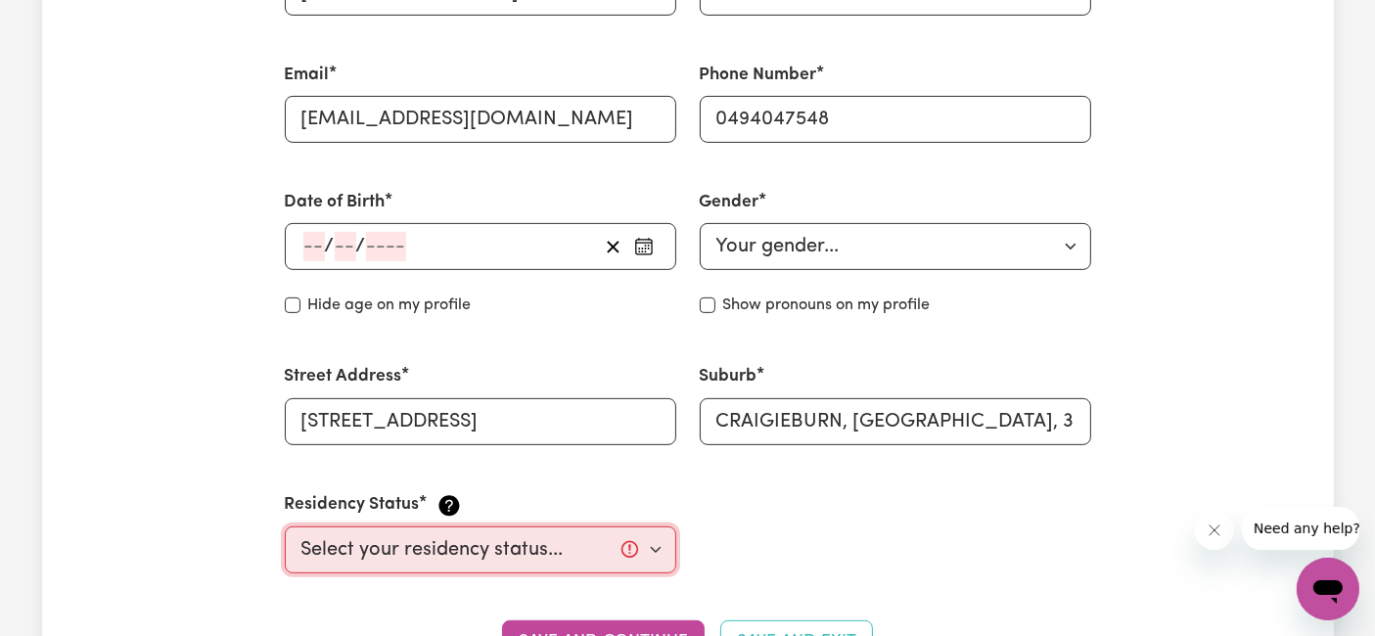
click at [672, 528] on select "Select your residency status... Australian citizen Australian PR Temporary Work…" at bounding box center [480, 549] width 391 height 47
select select "Student Visa"
click at [285, 526] on select "Select your residency status... Australian citizen Australian PR Temporary Work…" at bounding box center [480, 549] width 391 height 47
